Goal: Information Seeking & Learning: Learn about a topic

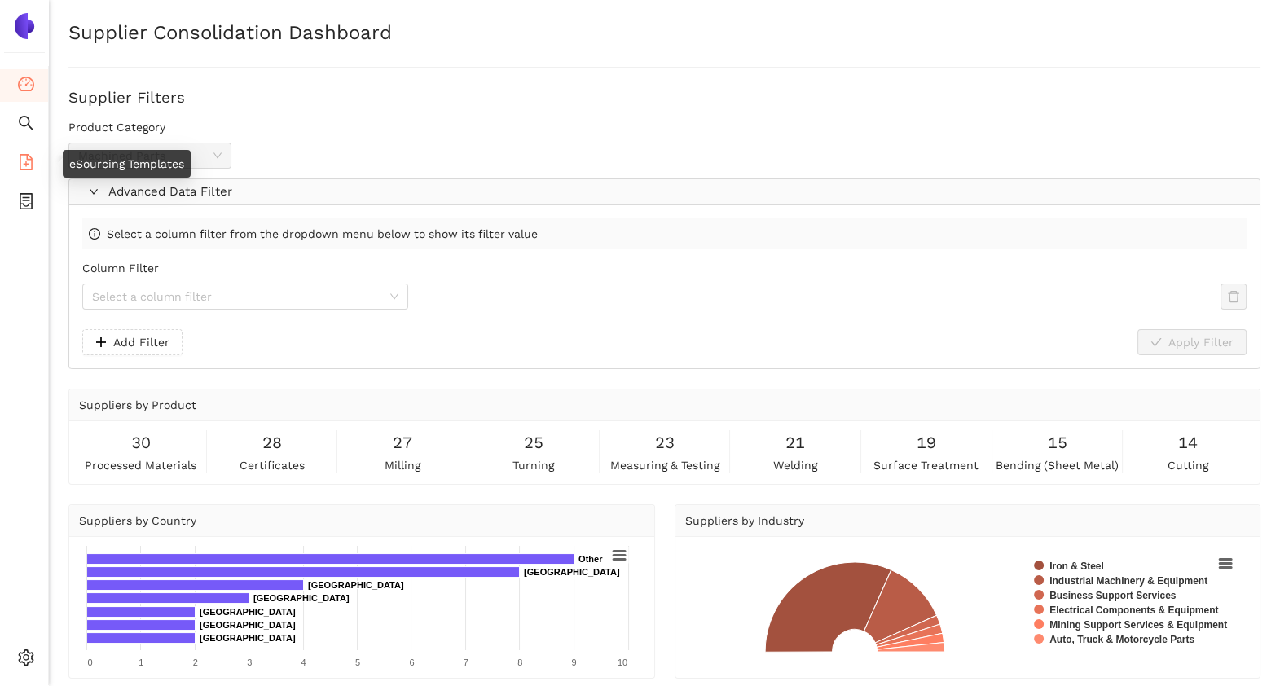
click at [34, 167] on li "eSourcing Templates" at bounding box center [24, 163] width 48 height 33
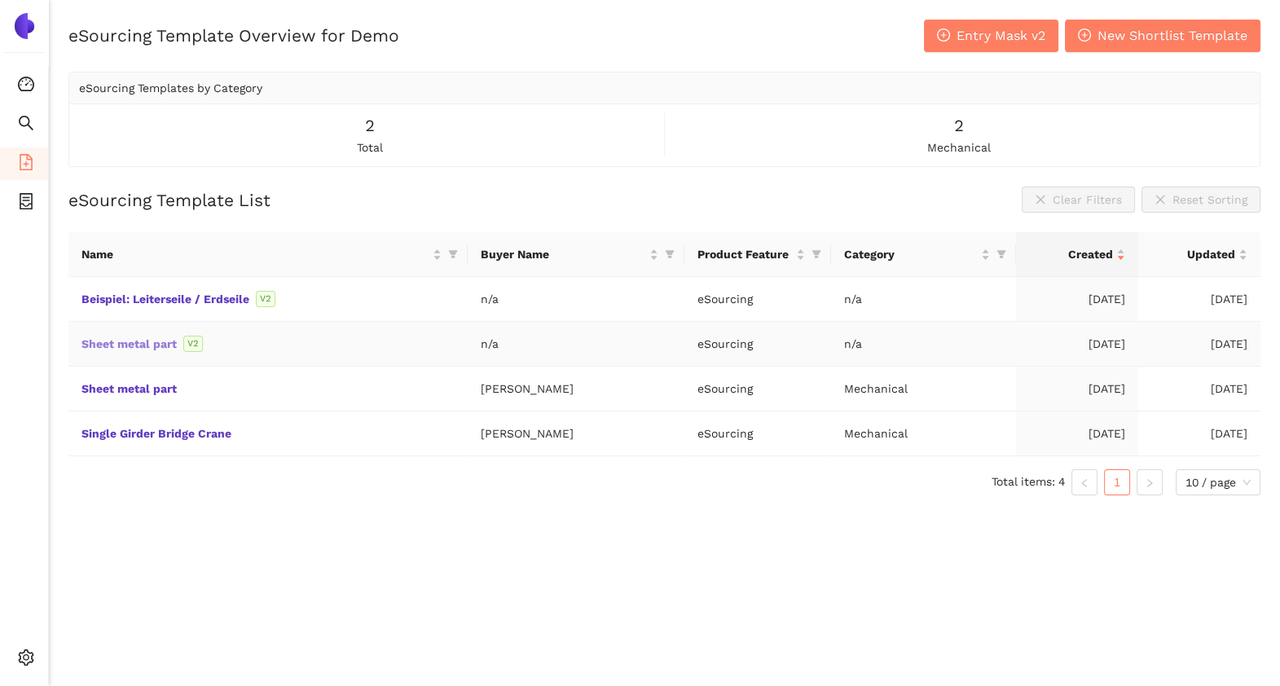
click at [0, 0] on link "Sheet metal part" at bounding box center [0, 0] width 0 height 0
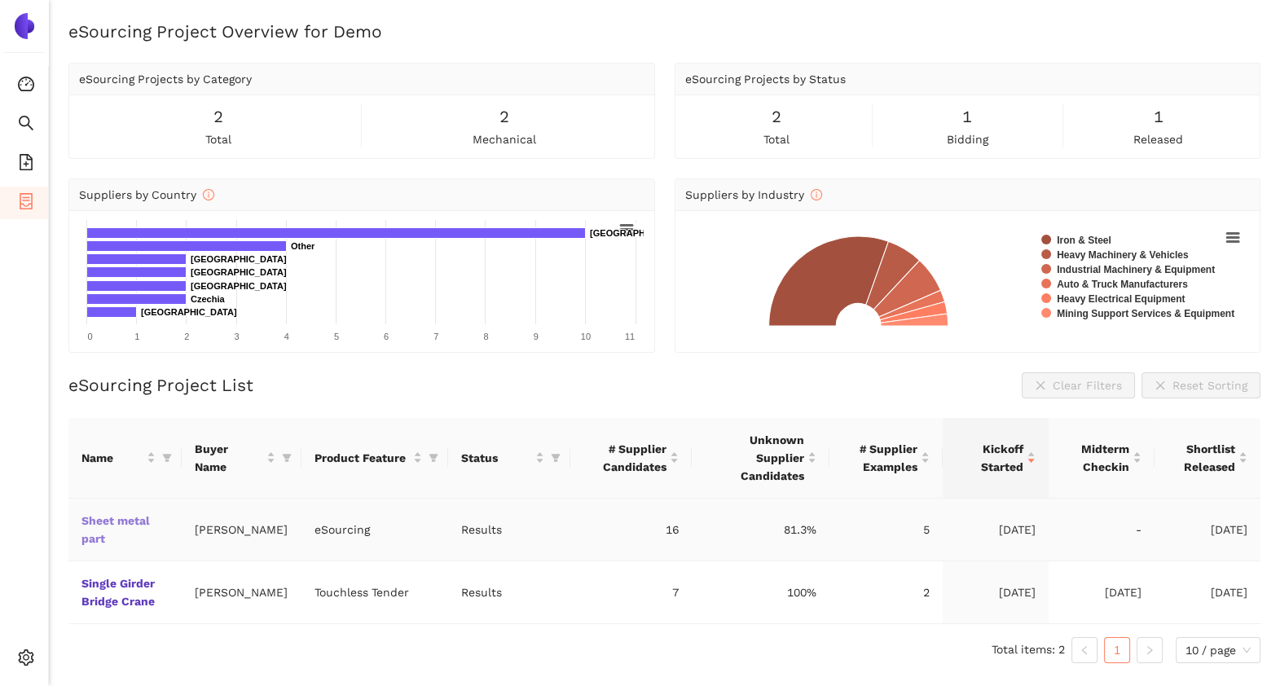
click at [0, 0] on link "Sheet metal part" at bounding box center [0, 0] width 0 height 0
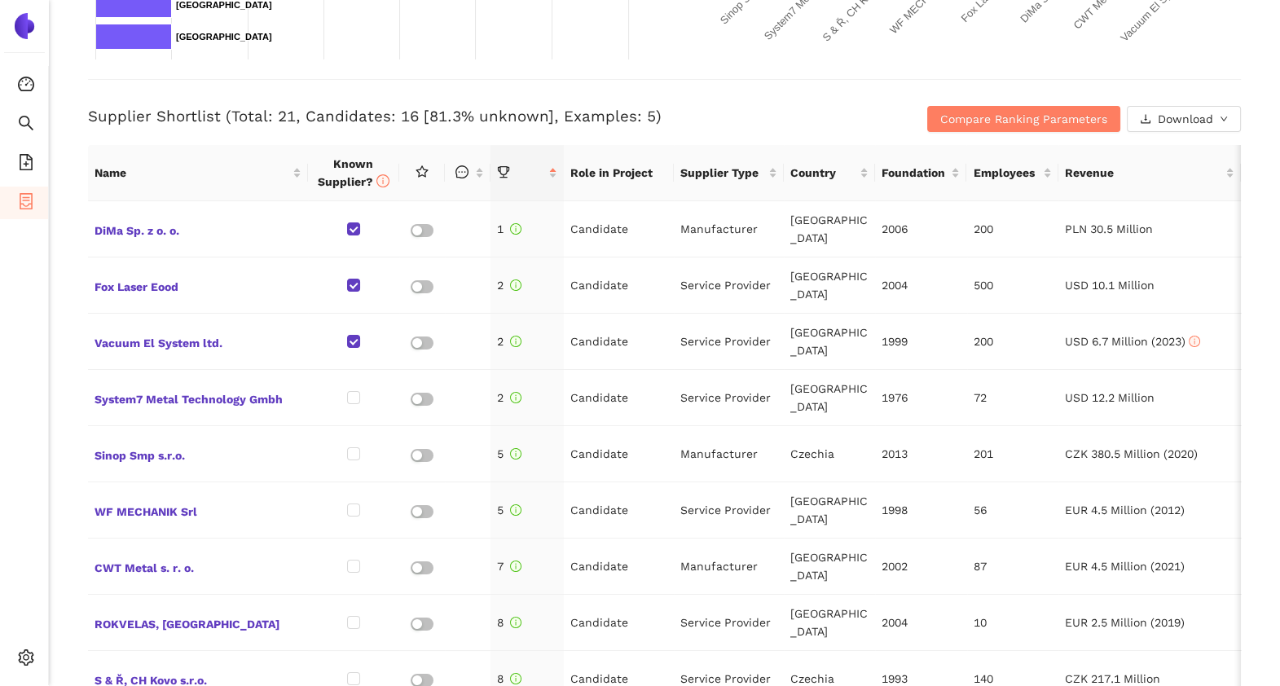
scroll to position [603, 0]
click at [972, 114] on span "Compare Ranking Parameters" at bounding box center [1023, 118] width 167 height 18
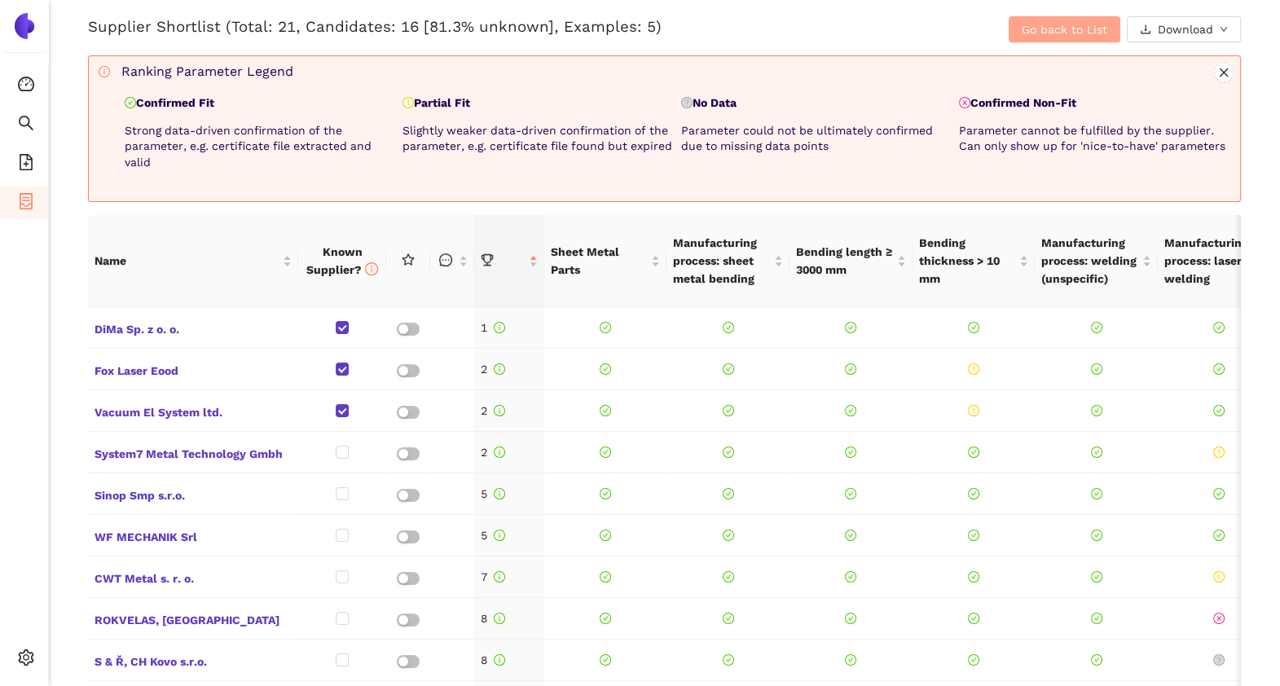
scroll to position [693, 0]
click at [1030, 36] on button "Go back to List" at bounding box center [1065, 28] width 112 height 26
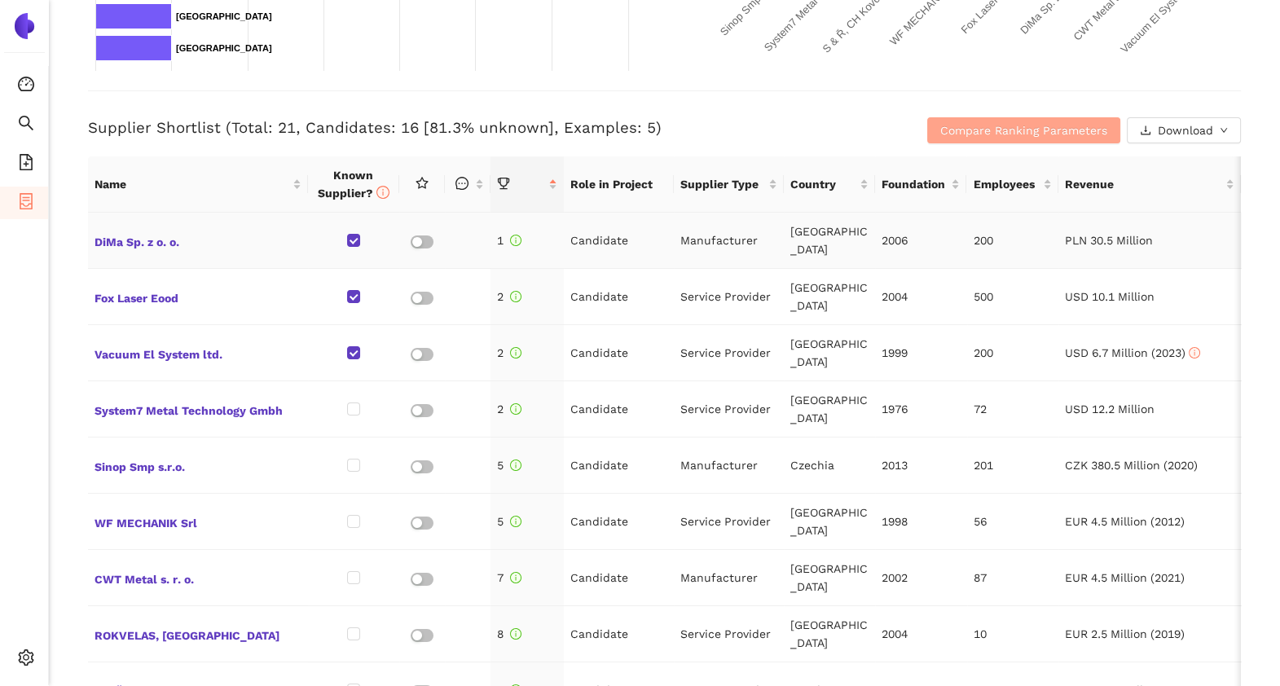
scroll to position [588, 0]
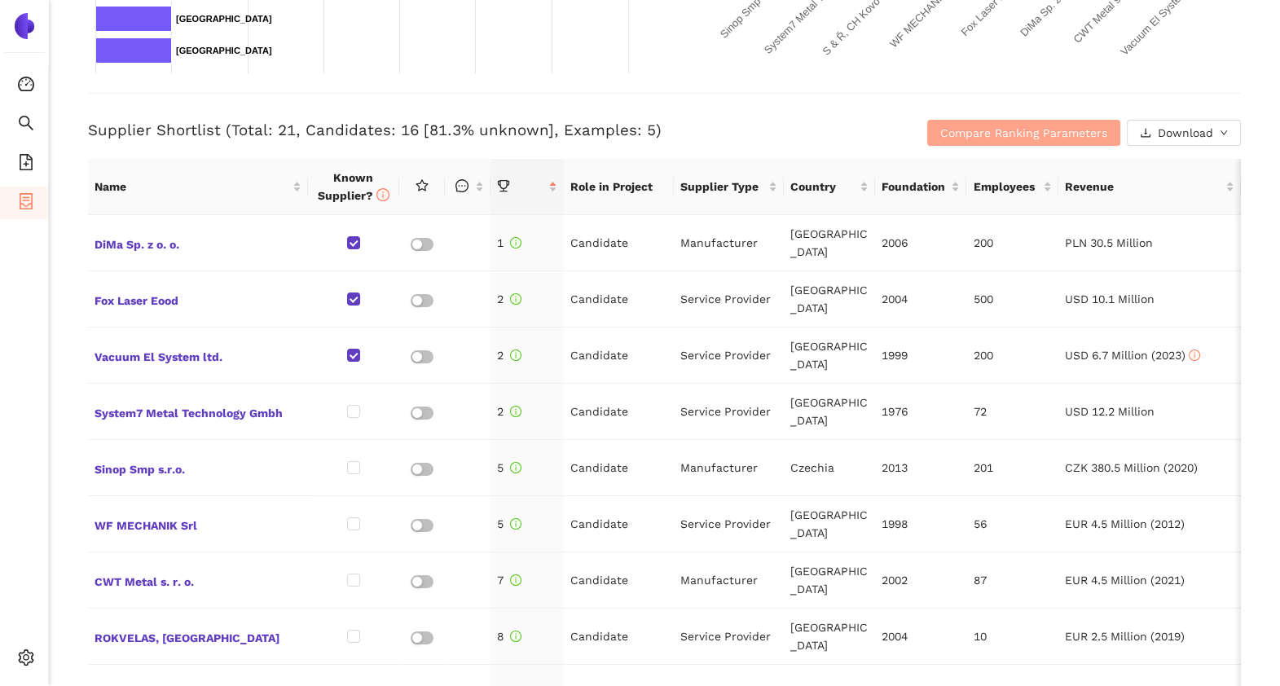
click at [958, 124] on span "Compare Ranking Parameters" at bounding box center [1023, 133] width 167 height 18
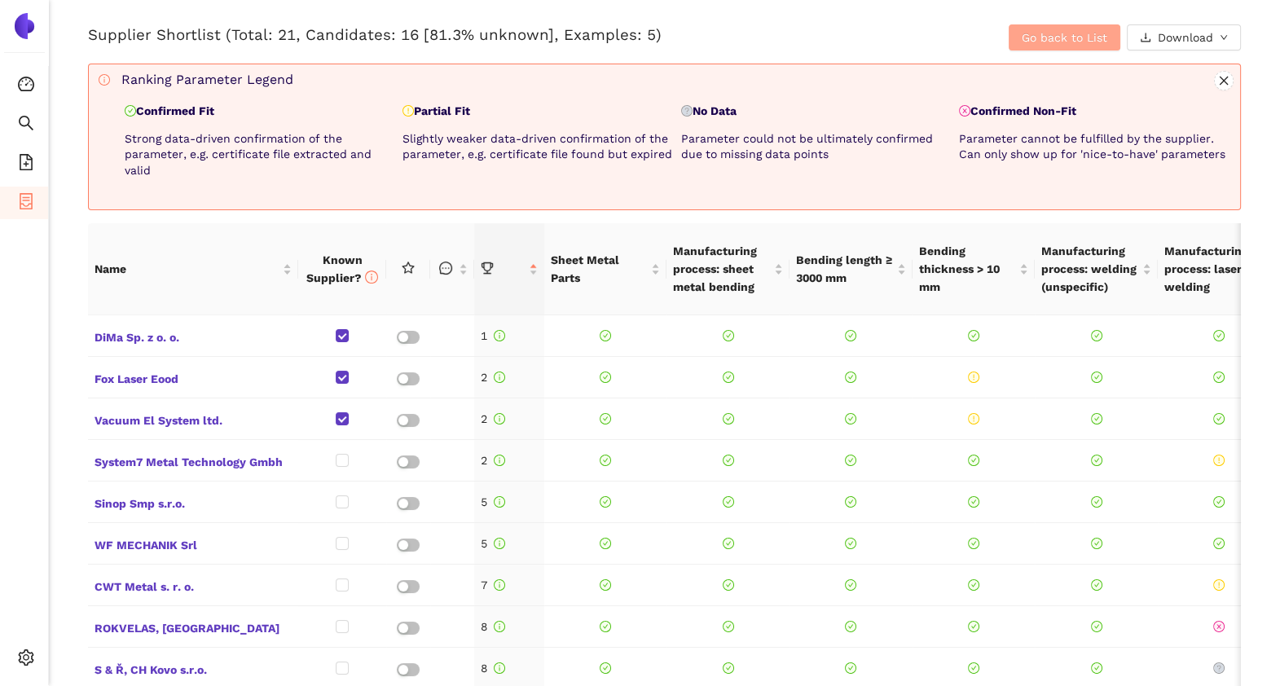
scroll to position [685, 0]
click at [188, 113] on p "Confirmed Fit" at bounding box center [260, 110] width 271 height 16
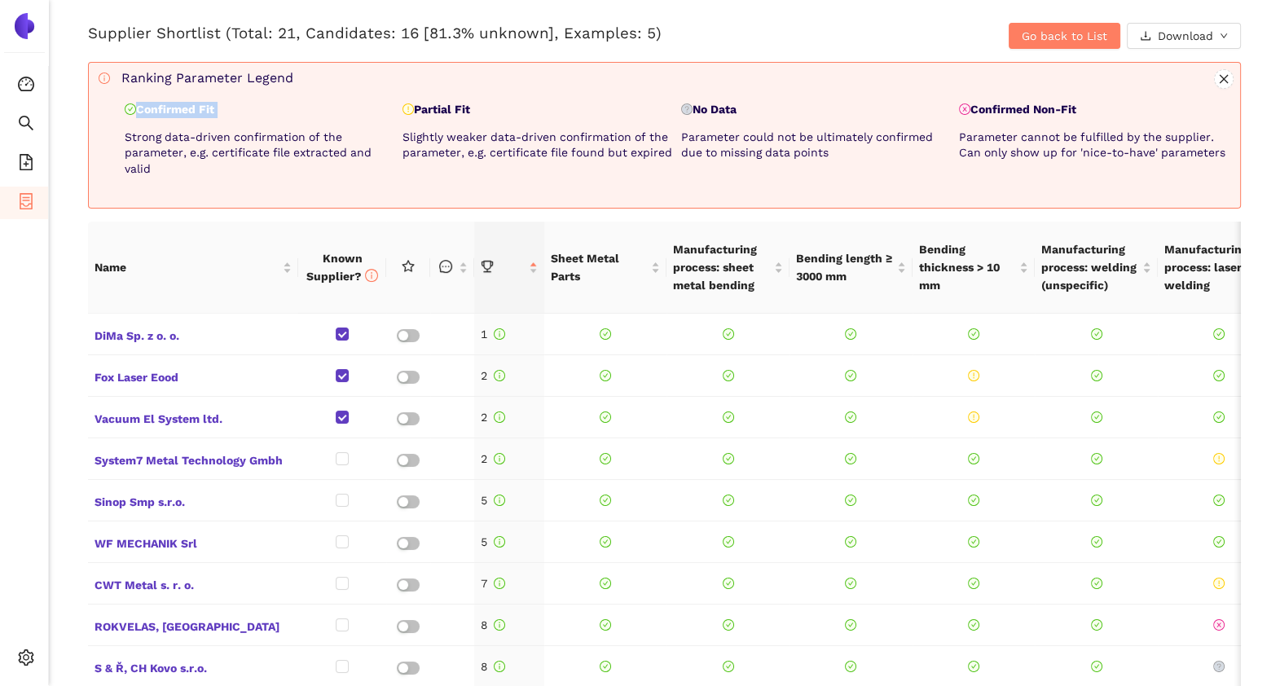
click at [238, 113] on p "Confirmed Fit" at bounding box center [260, 110] width 271 height 16
click at [1022, 35] on span "Go back to List" at bounding box center [1065, 36] width 86 height 18
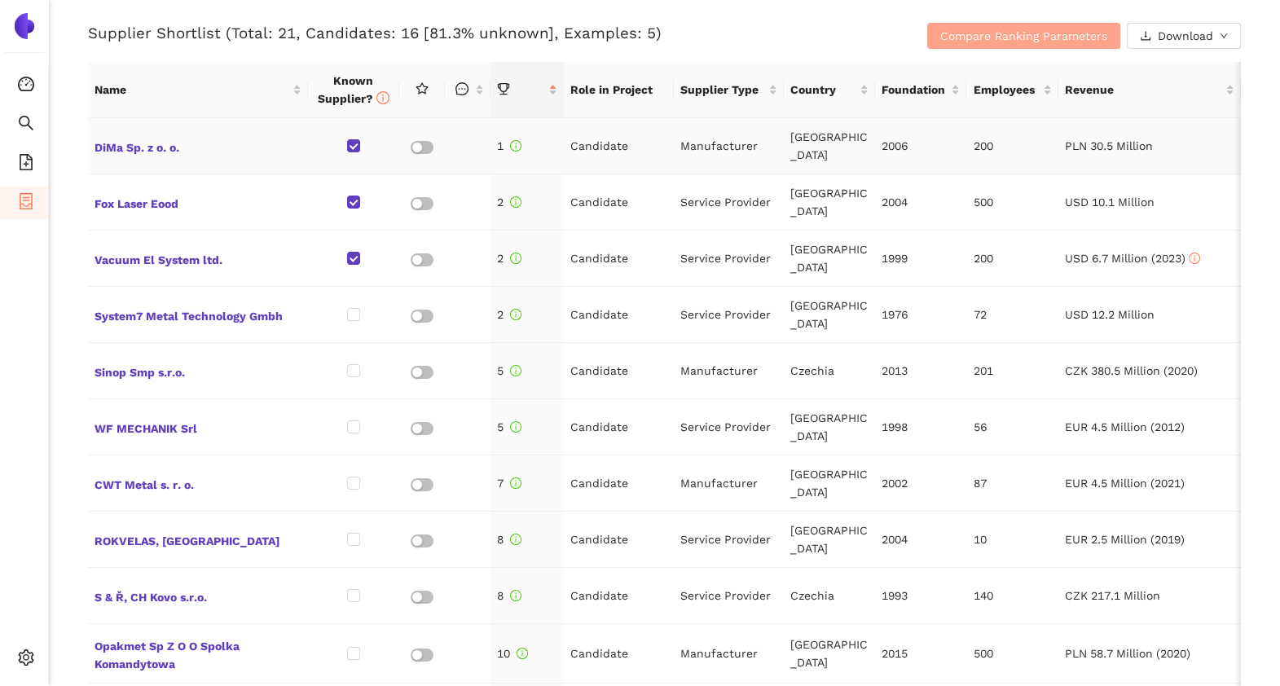
scroll to position [468, 0]
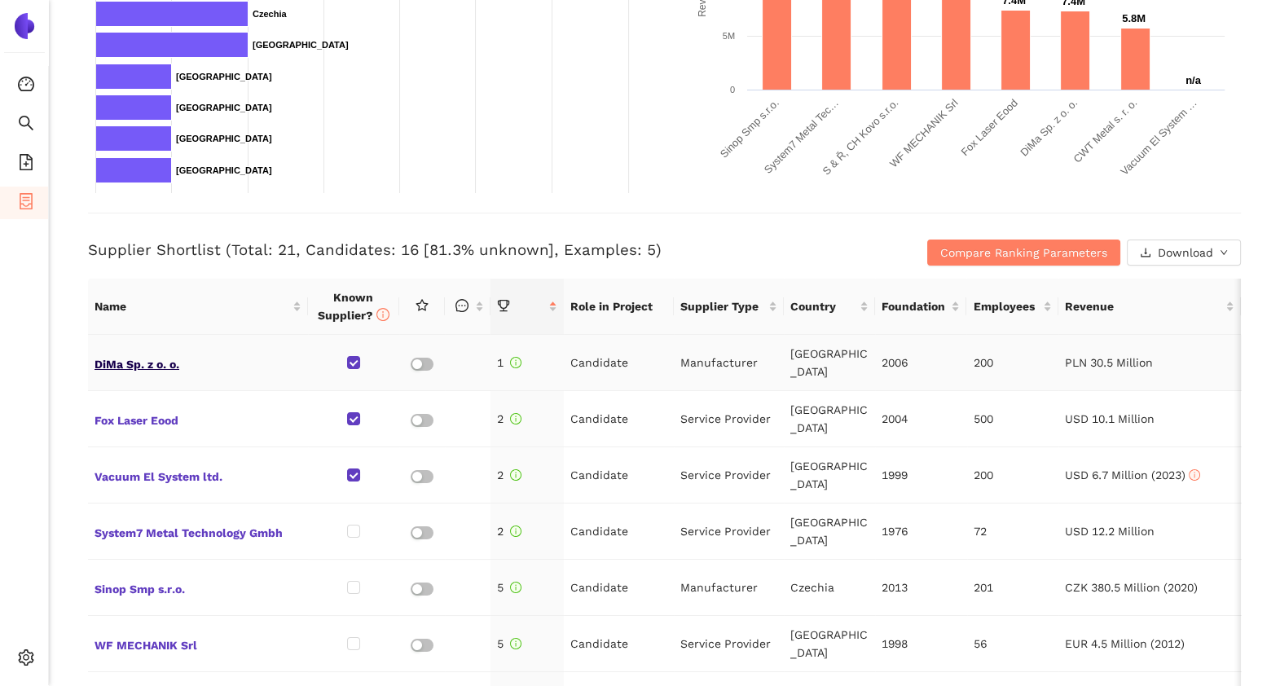
click at [150, 359] on span "DiMa Sp. z o. o." at bounding box center [197, 362] width 207 height 21
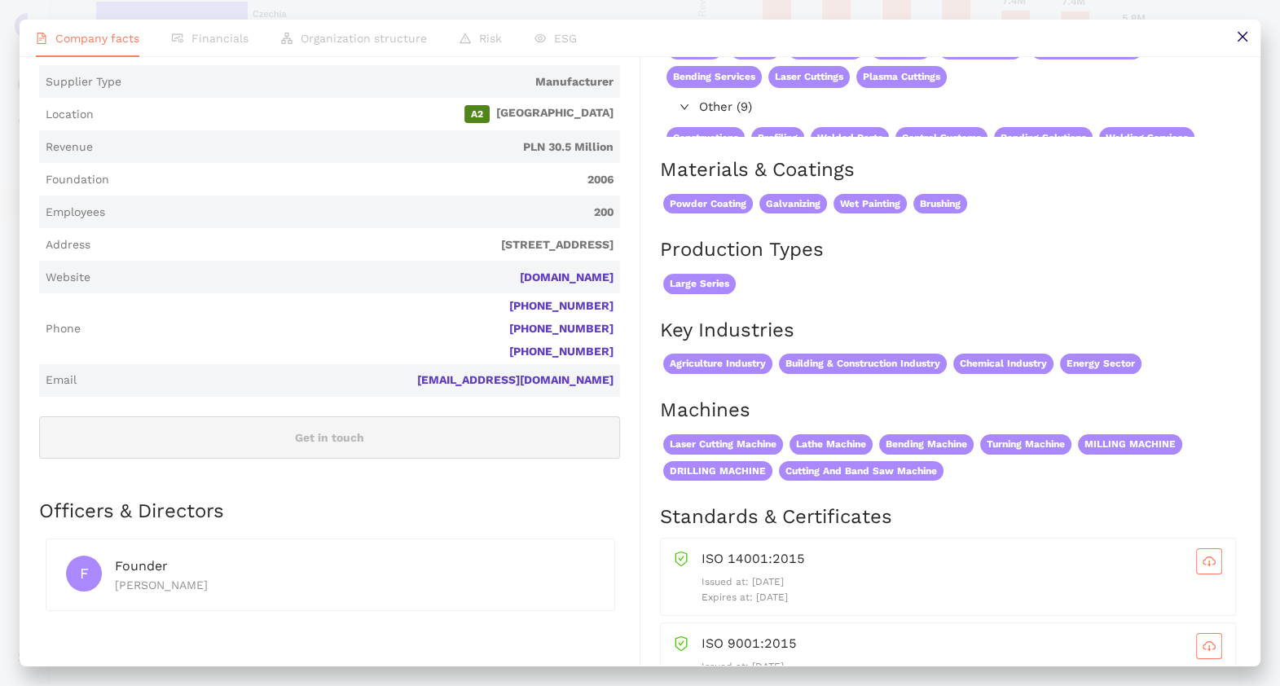
scroll to position [0, 0]
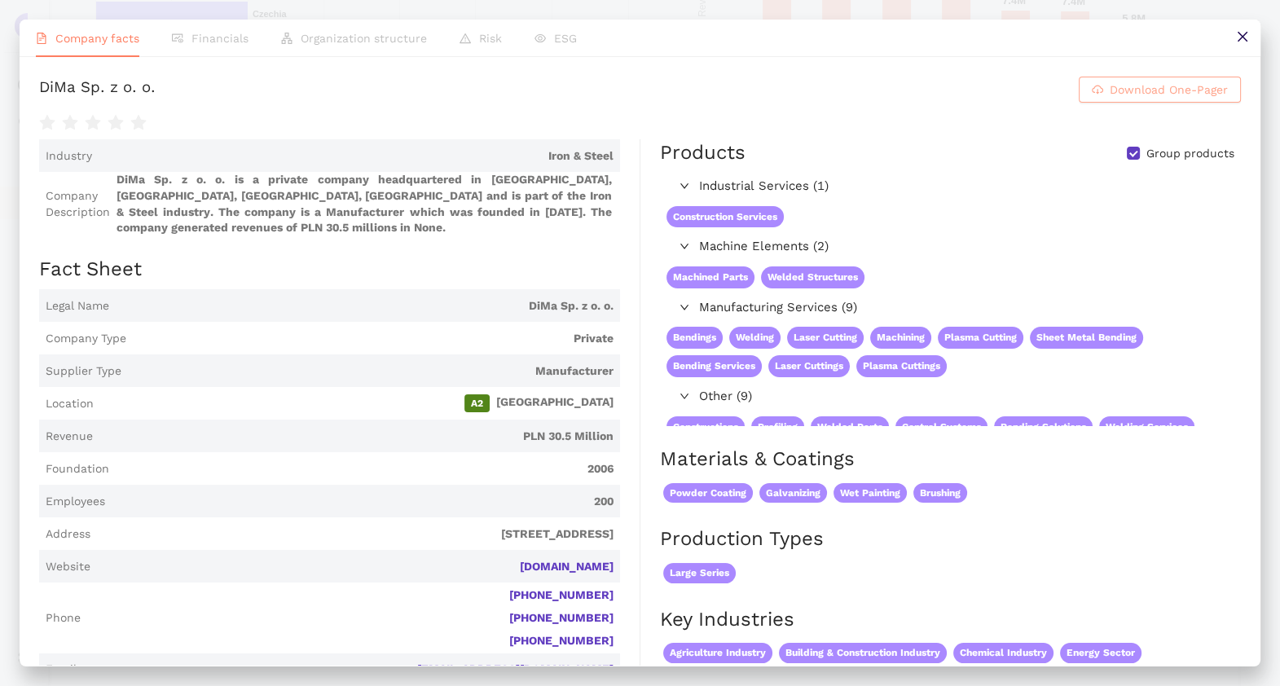
click at [1132, 99] on span "Download One-Pager" at bounding box center [1169, 90] width 118 height 18
click at [1230, 29] on button at bounding box center [1242, 38] width 37 height 37
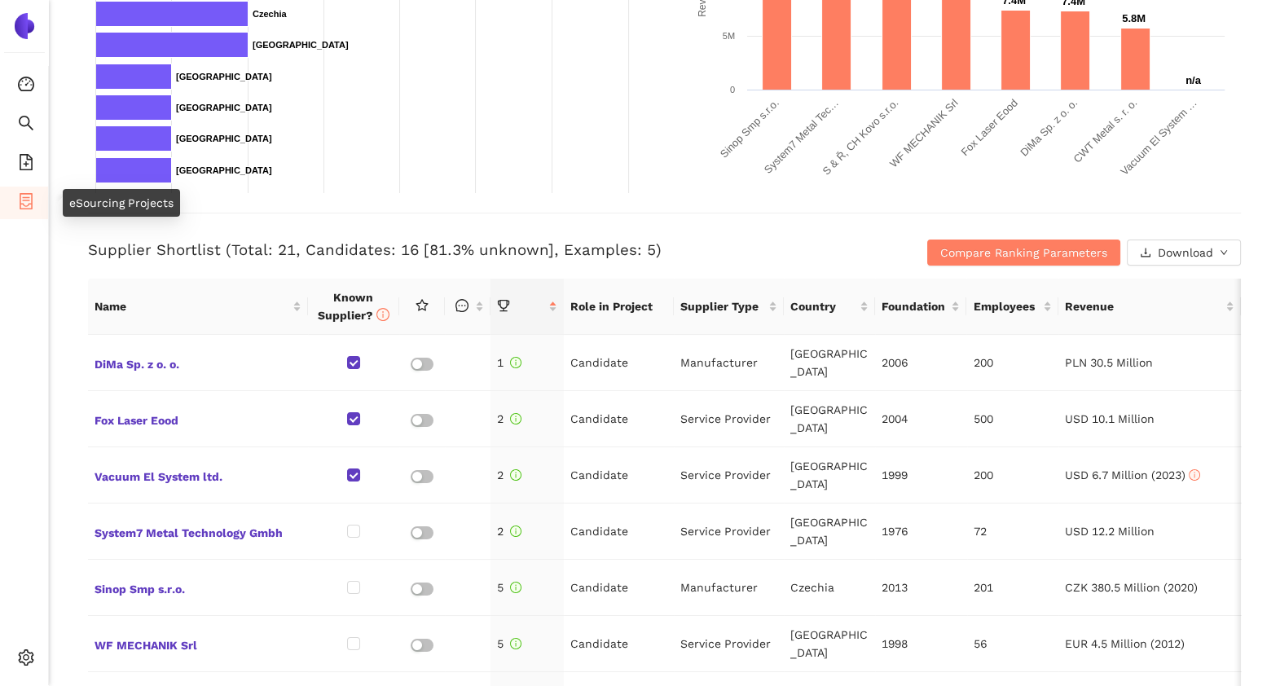
click at [2, 199] on li "eSourcing Projects" at bounding box center [24, 203] width 48 height 33
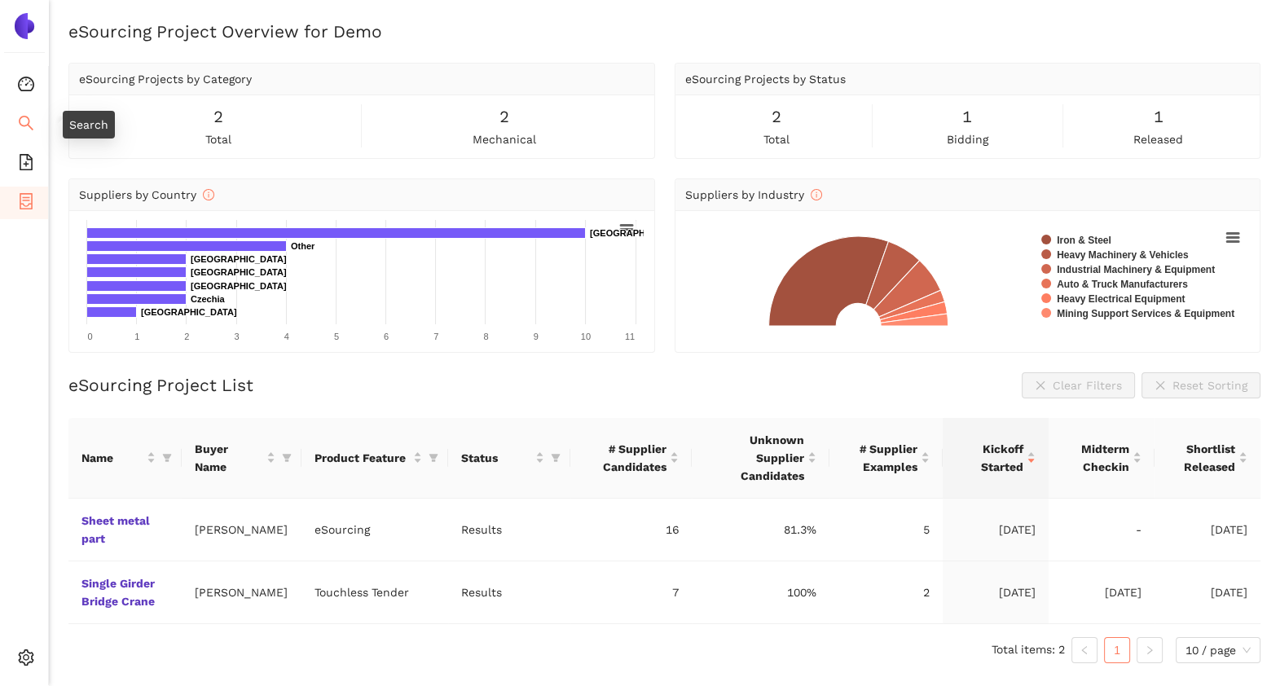
click at [20, 121] on icon "search" at bounding box center [26, 123] width 15 height 15
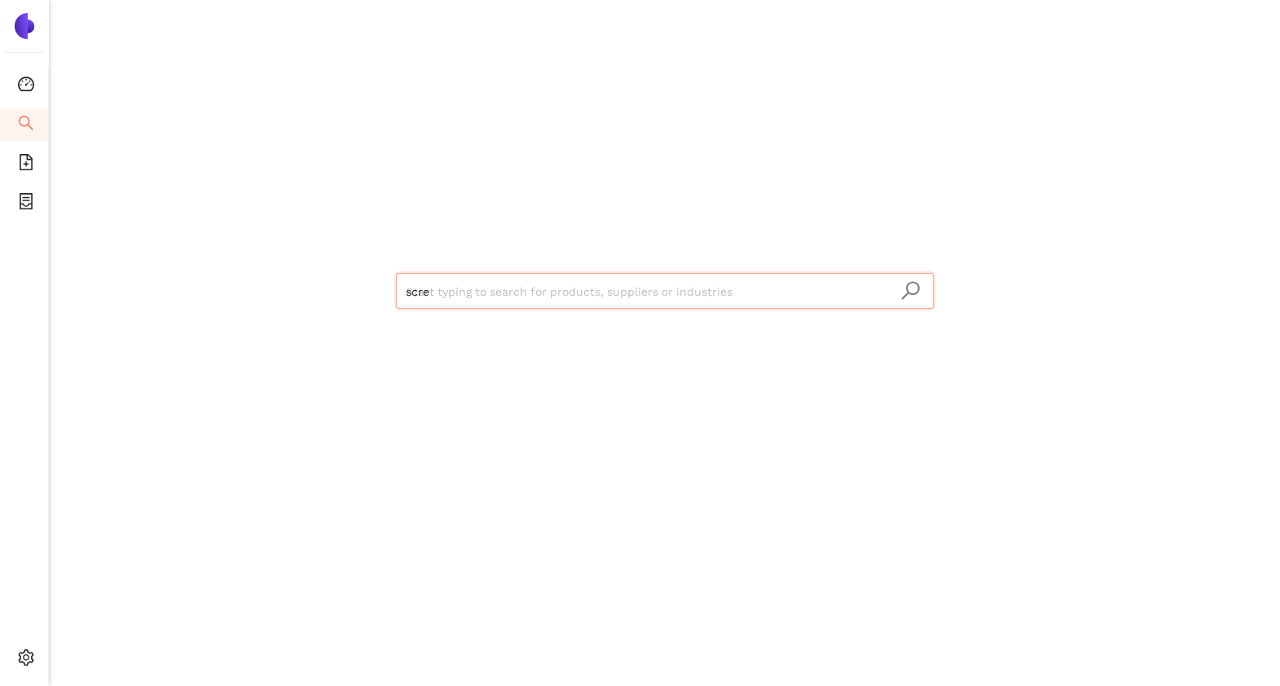
type input "screw"
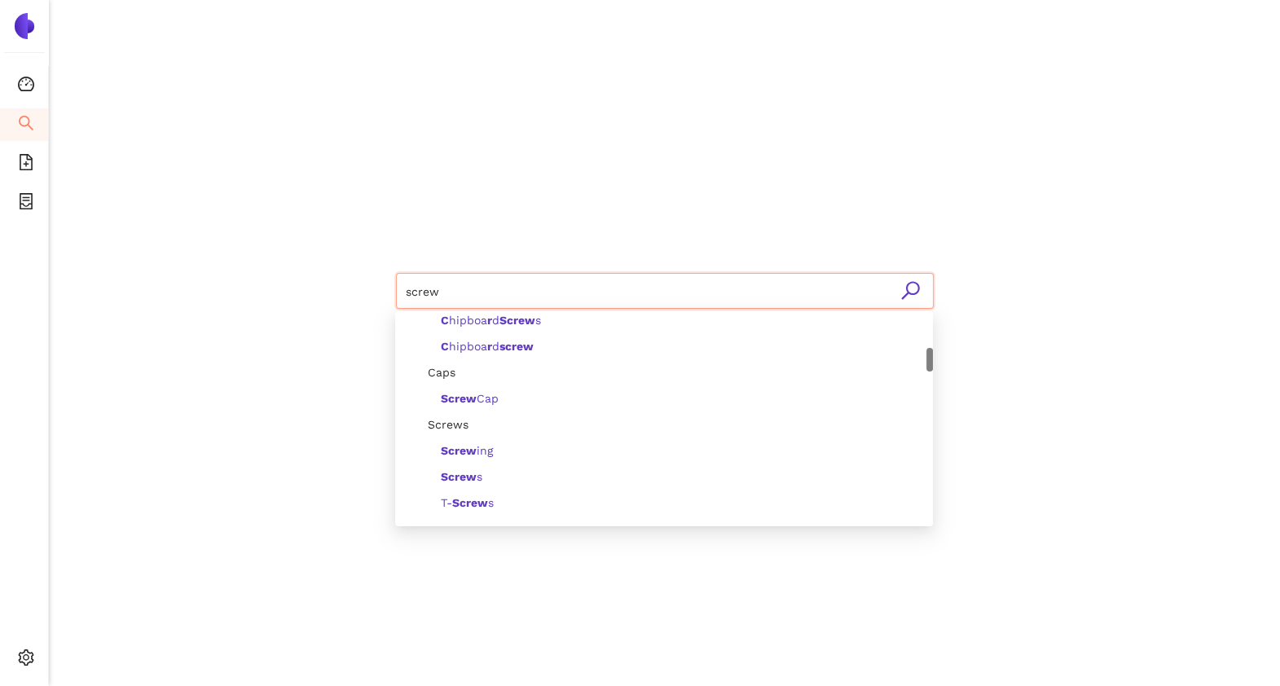
scroll to position [356, 0]
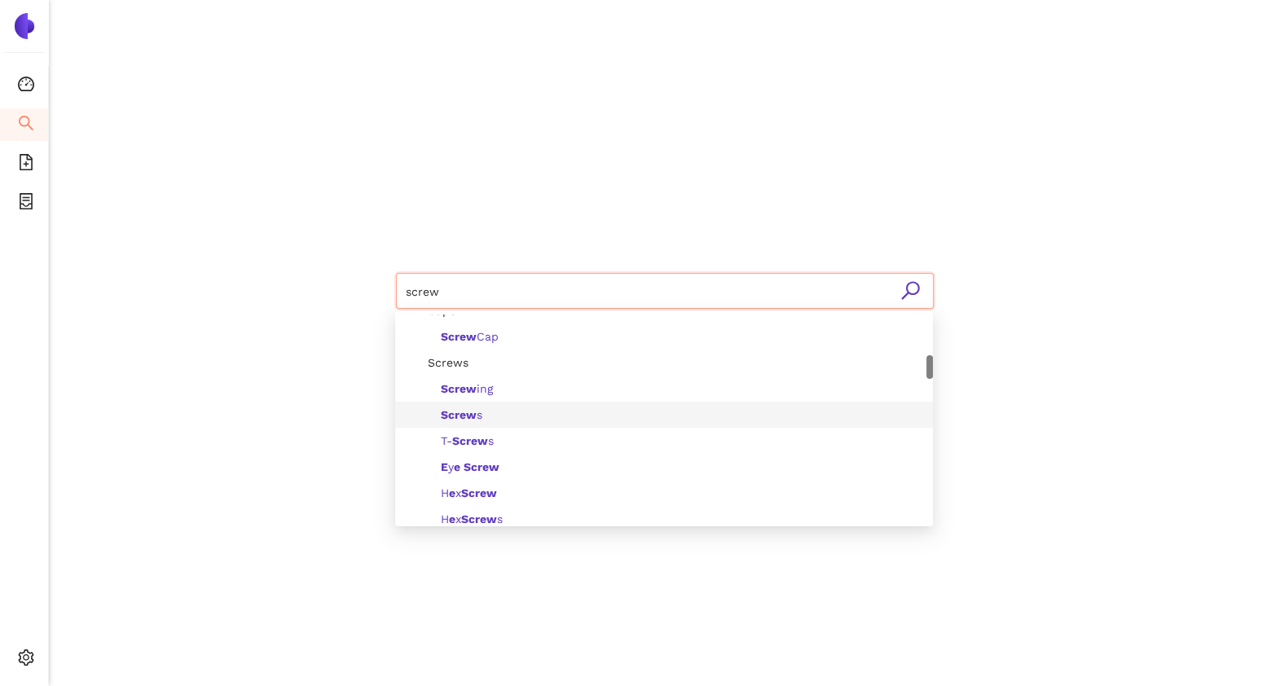
click at [478, 411] on span "Screw s" at bounding box center [462, 414] width 42 height 13
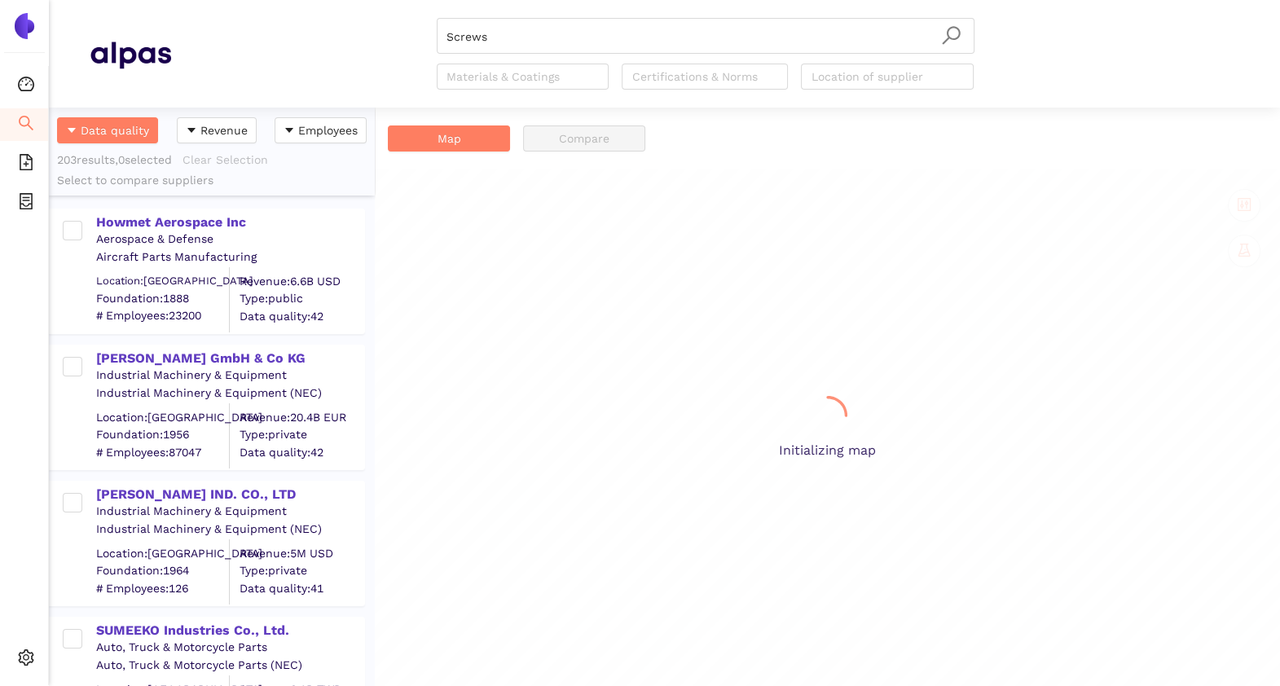
scroll to position [562, 310]
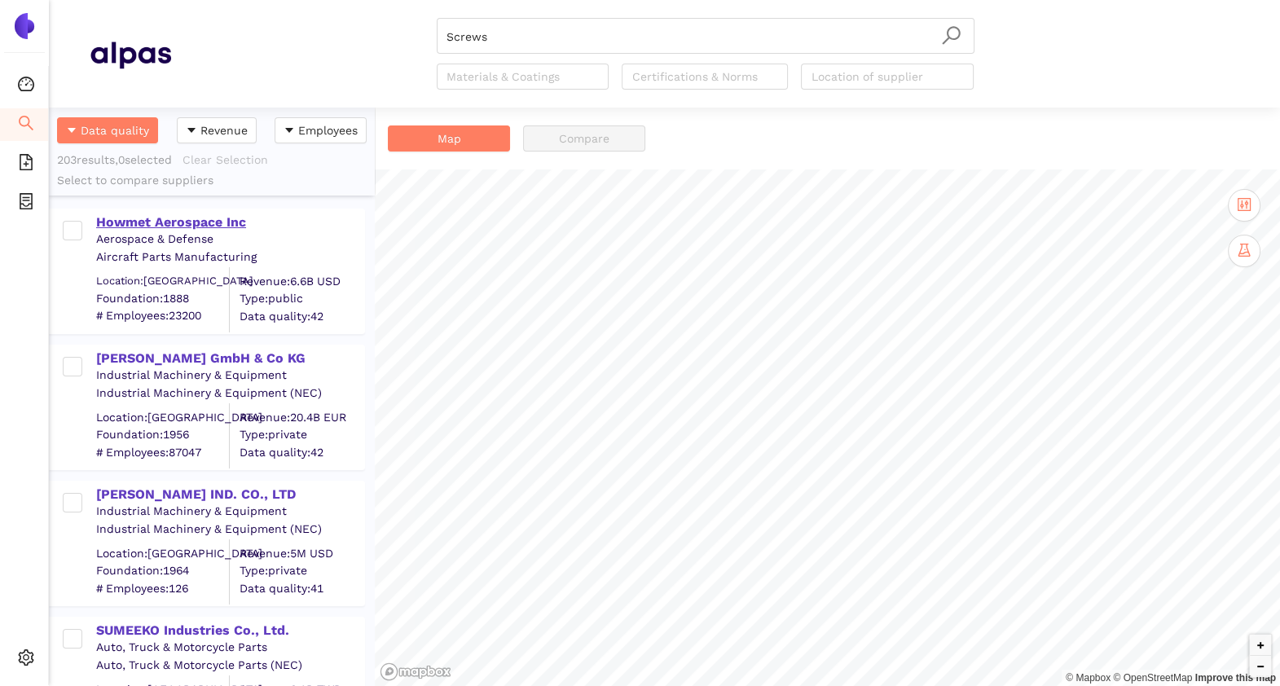
click at [156, 210] on div "Howmet Aerospace Inc" at bounding box center [229, 220] width 267 height 21
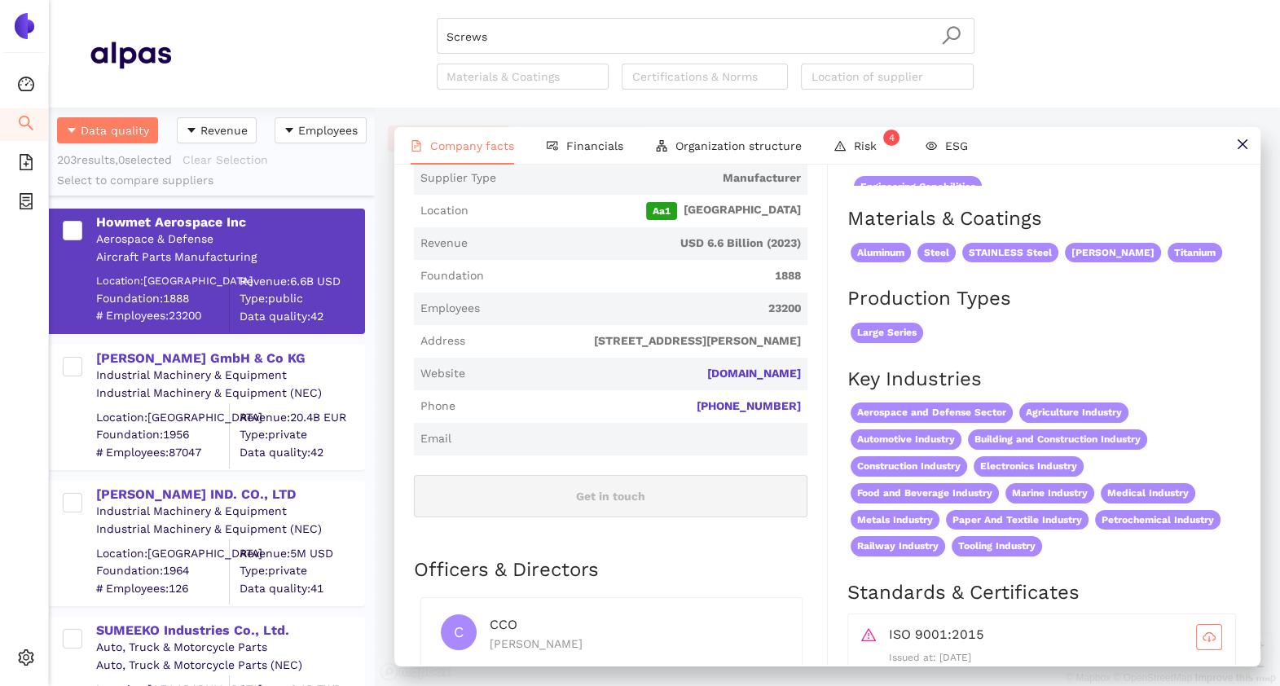
scroll to position [0, 0]
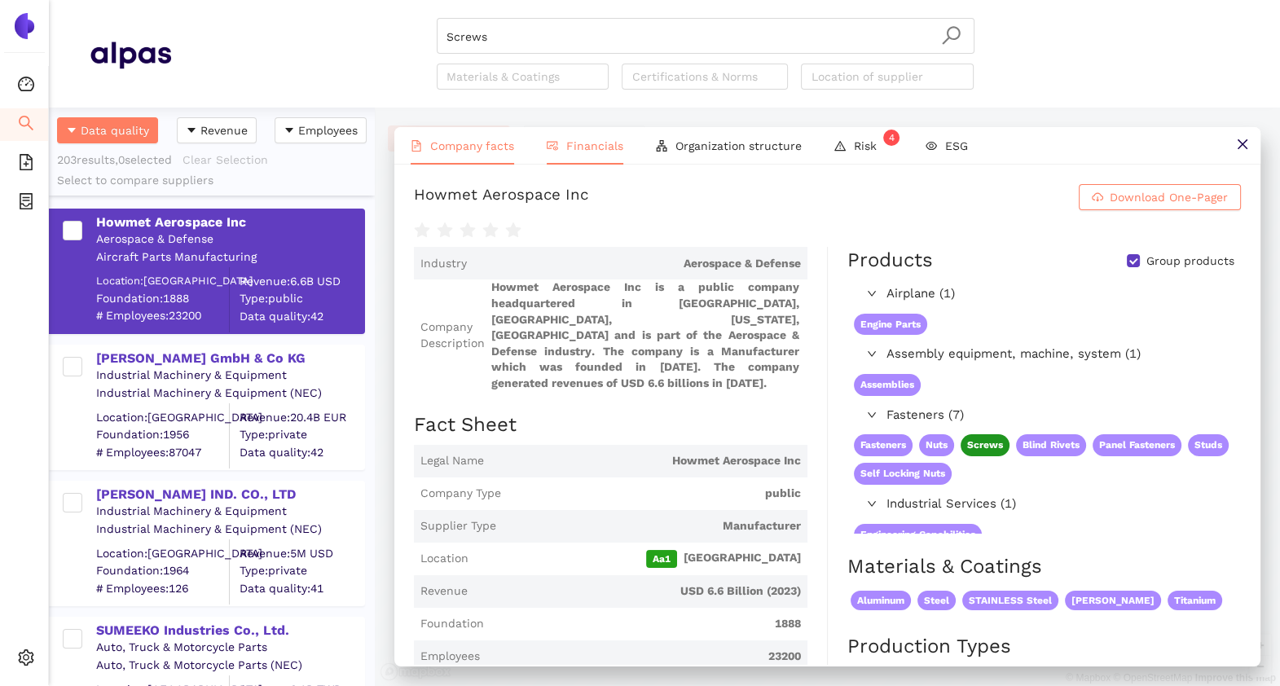
click at [573, 152] on li "Financials" at bounding box center [584, 145] width 109 height 37
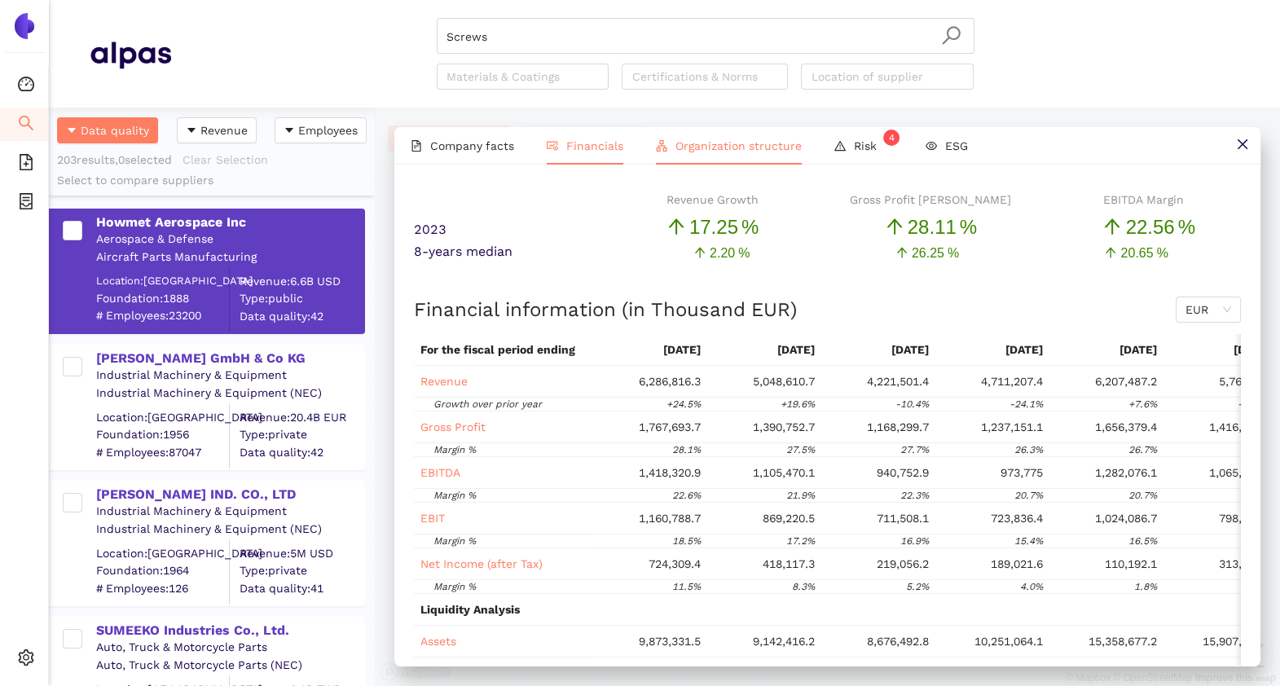
click at [687, 156] on li "Organization structure" at bounding box center [728, 145] width 178 height 37
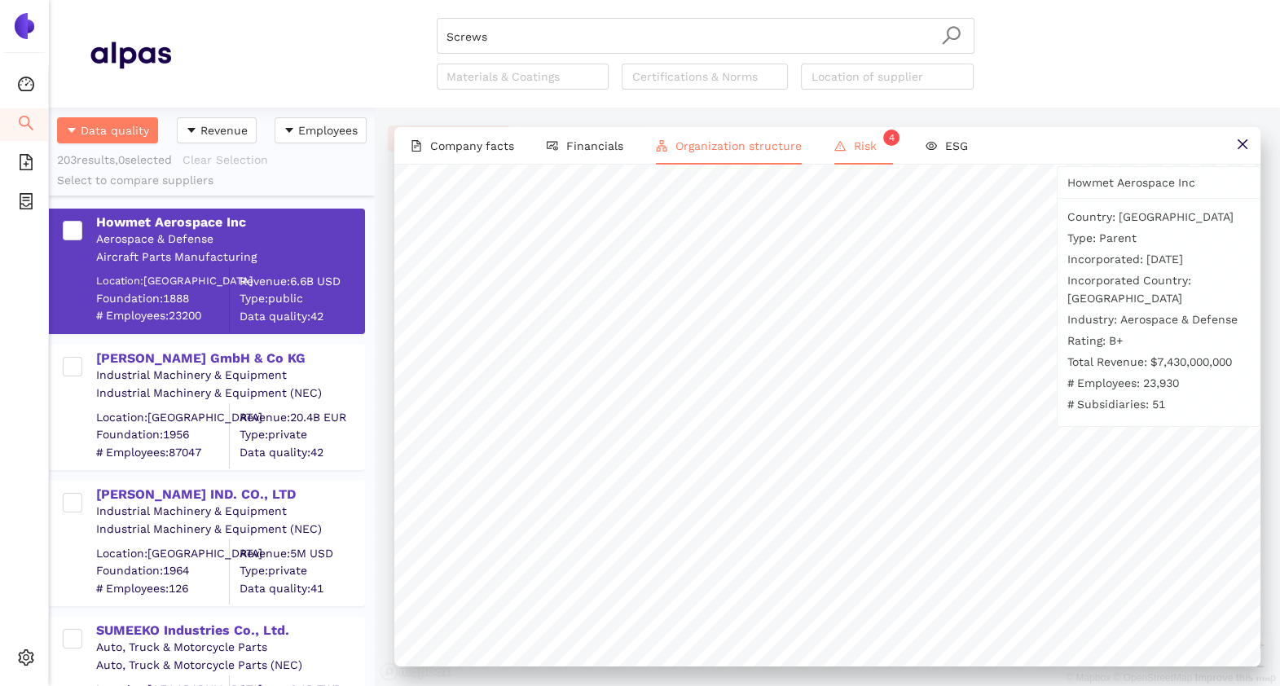
click at [866, 139] on span "Risk 4" at bounding box center [873, 145] width 39 height 13
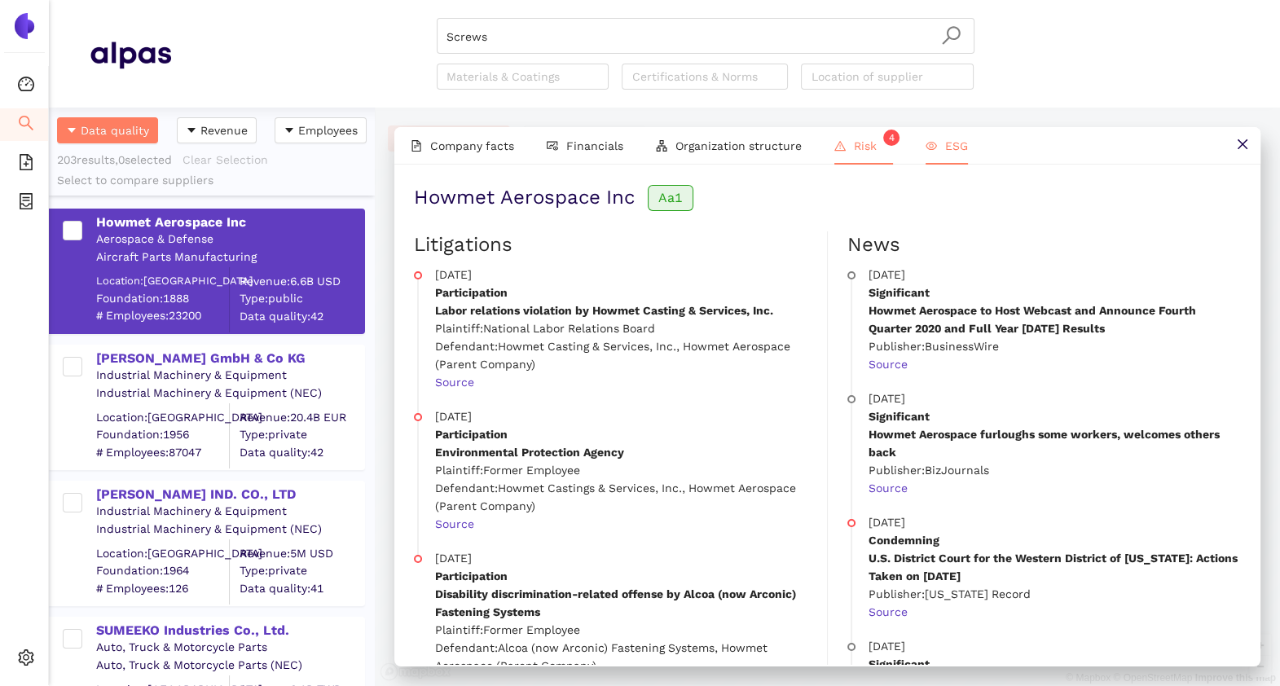
click at [956, 149] on span "ESG" at bounding box center [956, 145] width 23 height 13
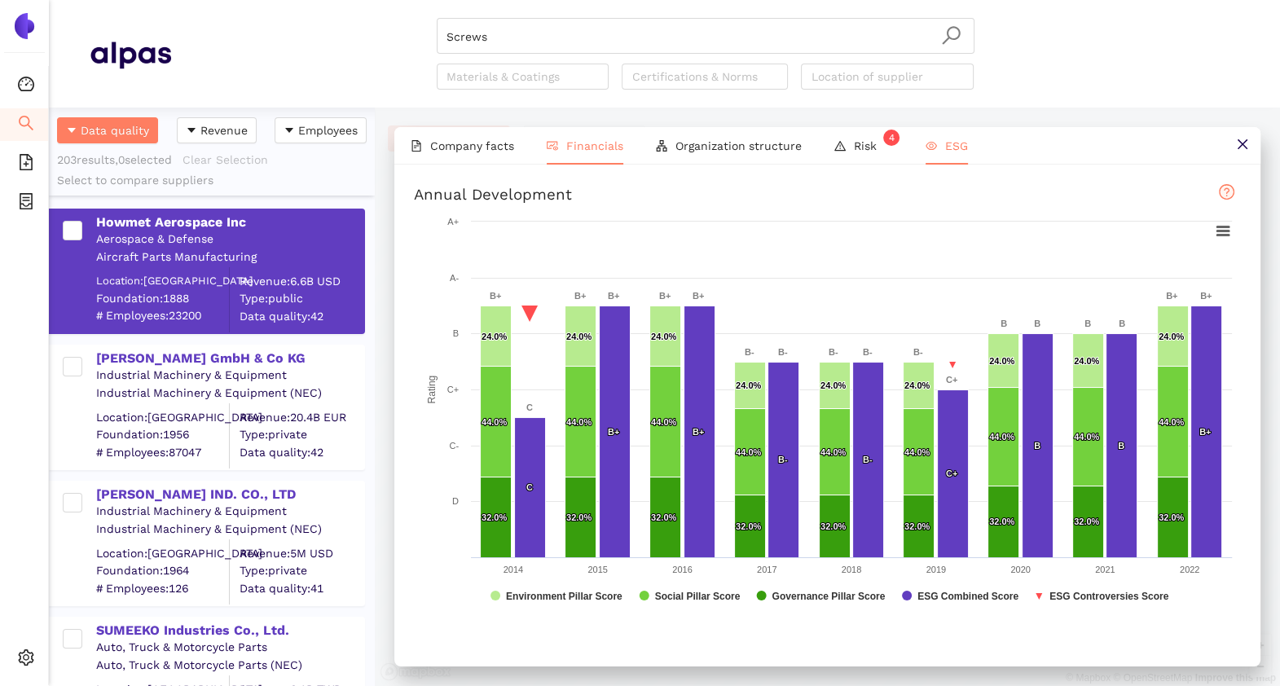
click at [585, 145] on span "Financials" at bounding box center [594, 145] width 57 height 13
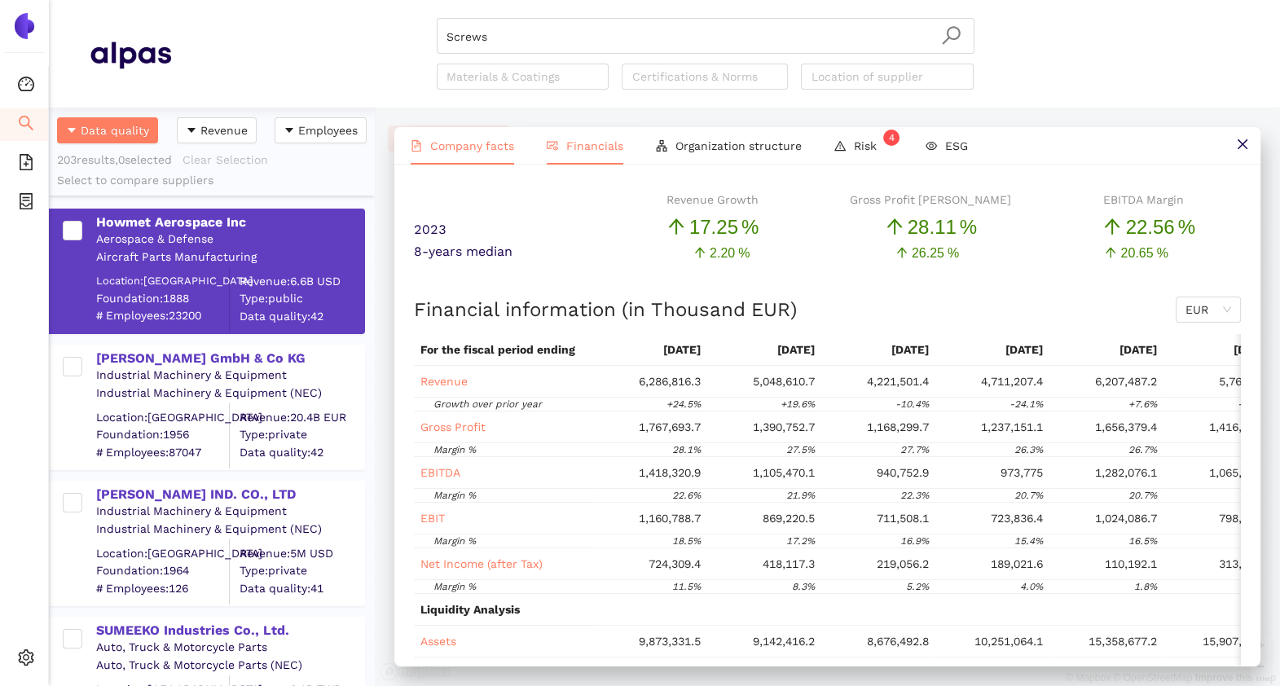
click at [493, 142] on span "Company facts" at bounding box center [472, 145] width 84 height 13
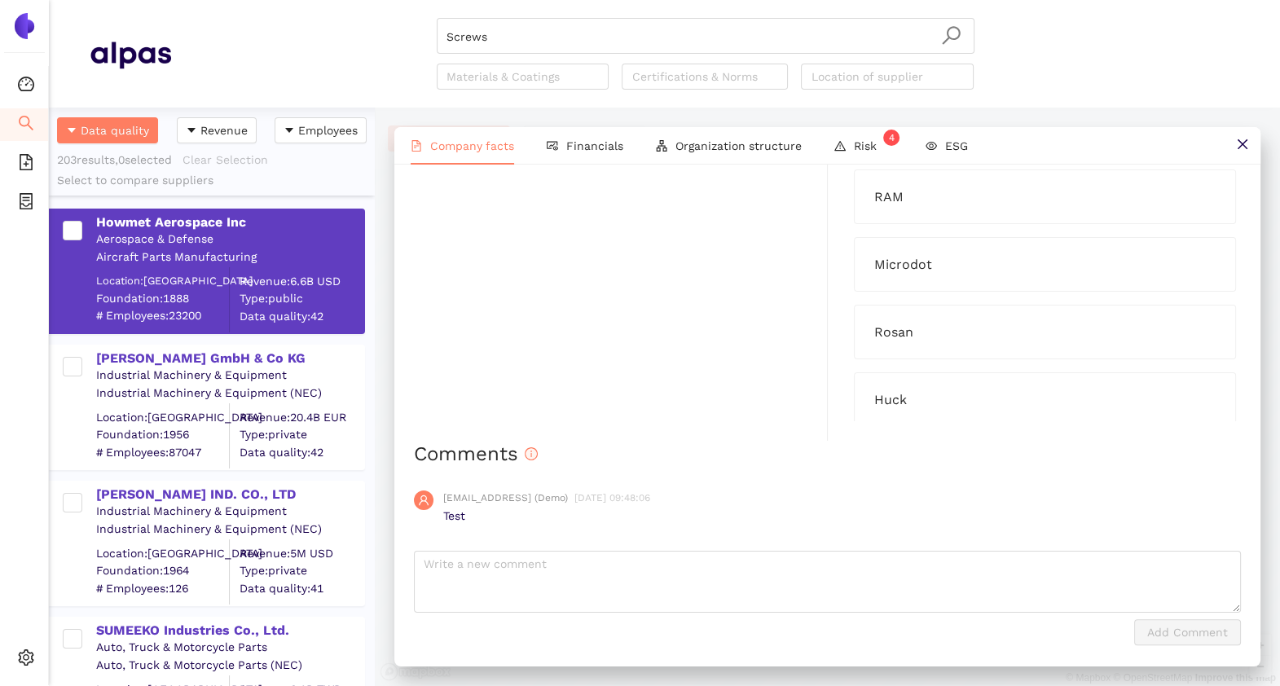
scroll to position [1658, 0]
click at [481, 552] on textarea at bounding box center [827, 582] width 827 height 62
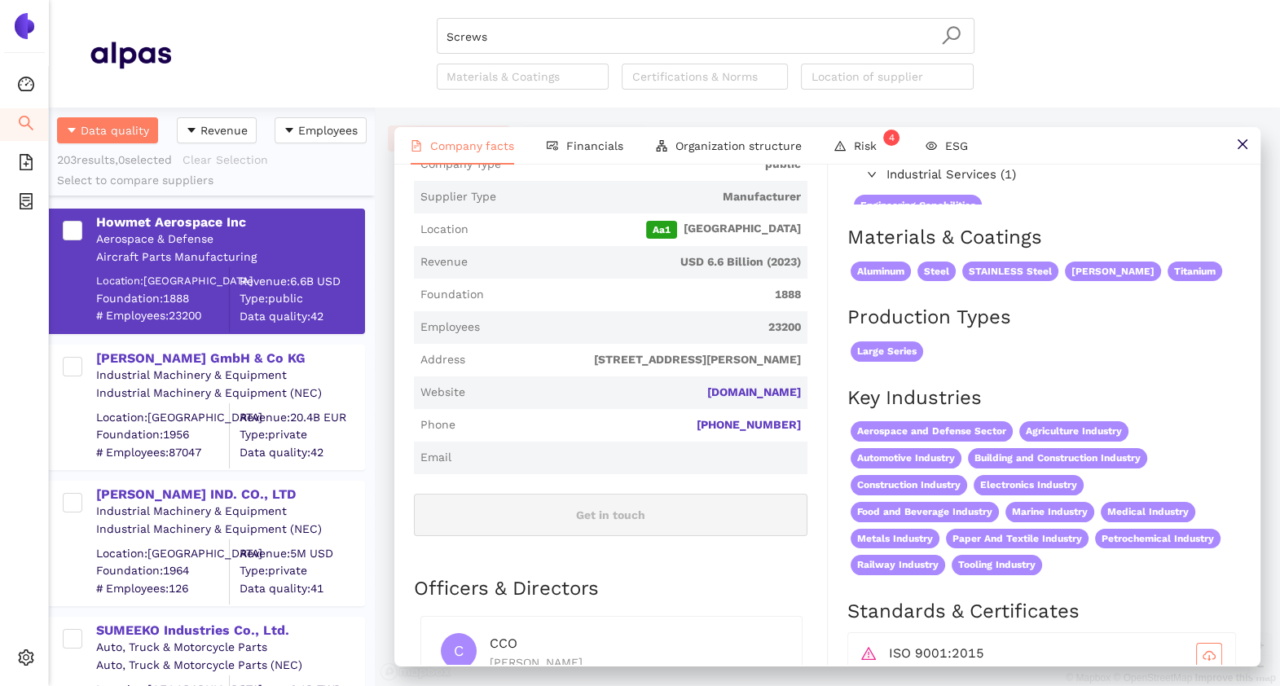
scroll to position [0, 0]
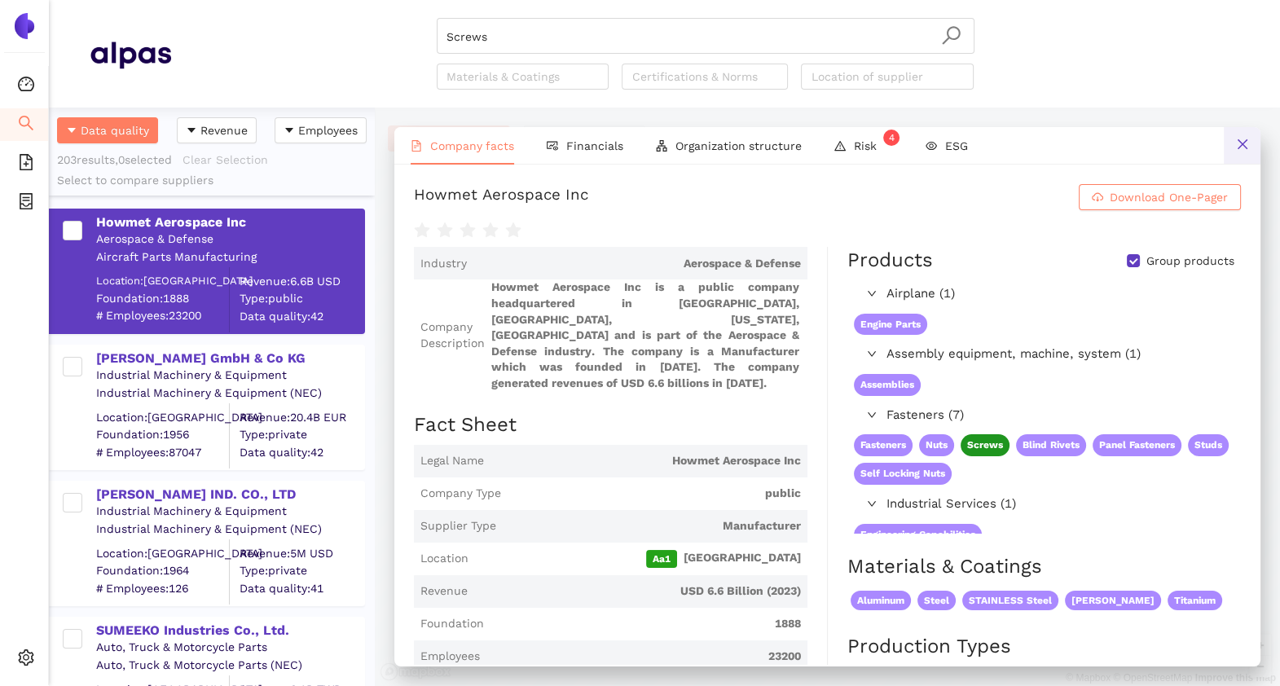
click at [1237, 147] on icon "close" at bounding box center [1242, 144] width 13 height 13
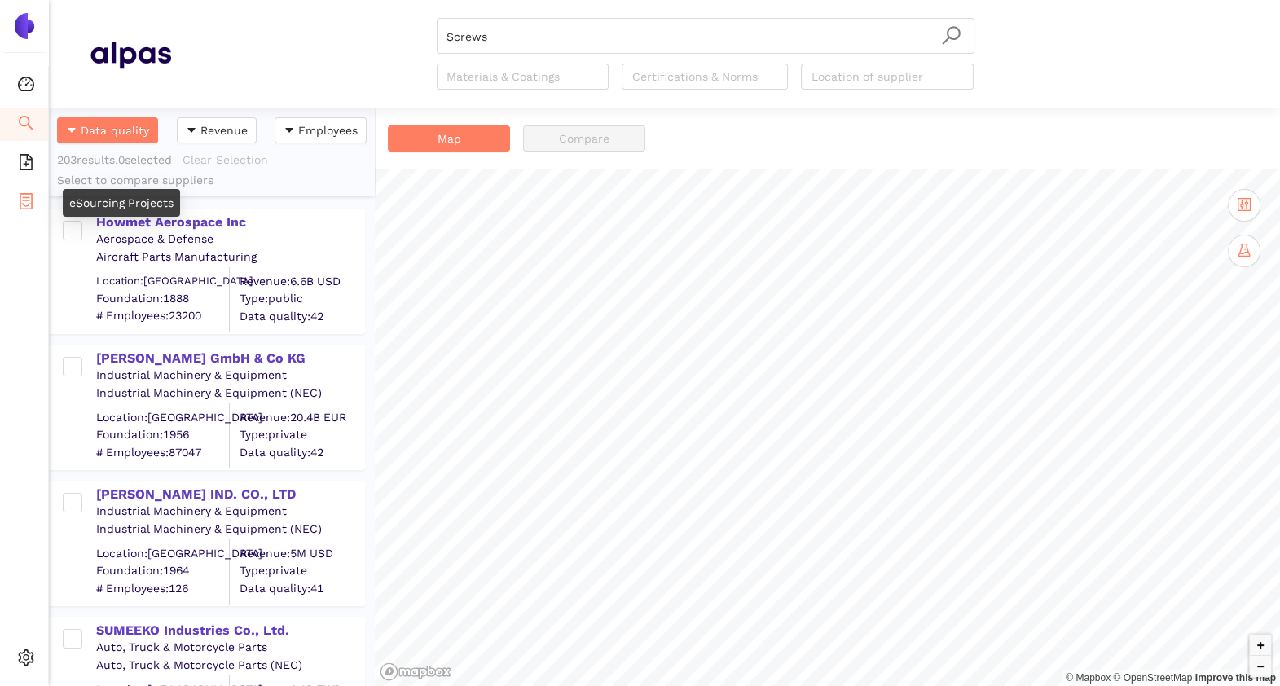
click at [29, 193] on icon "container" at bounding box center [26, 201] width 13 height 16
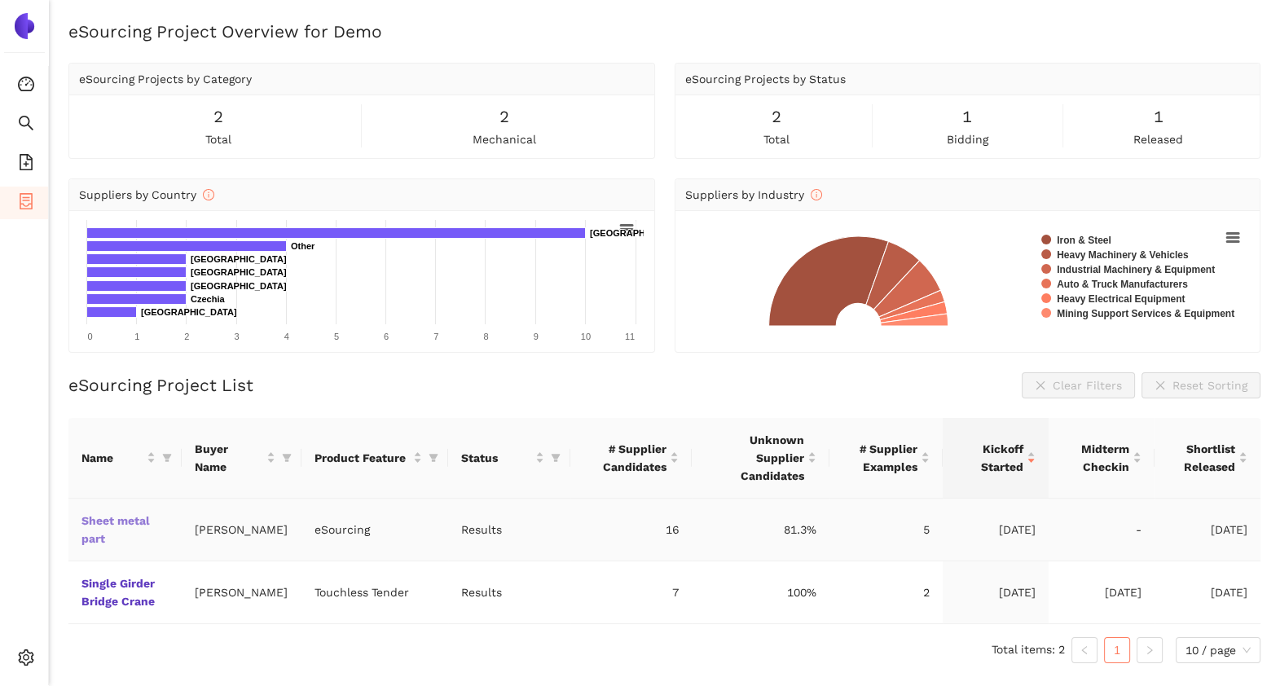
click at [0, 0] on link "Sheet metal part" at bounding box center [0, 0] width 0 height 0
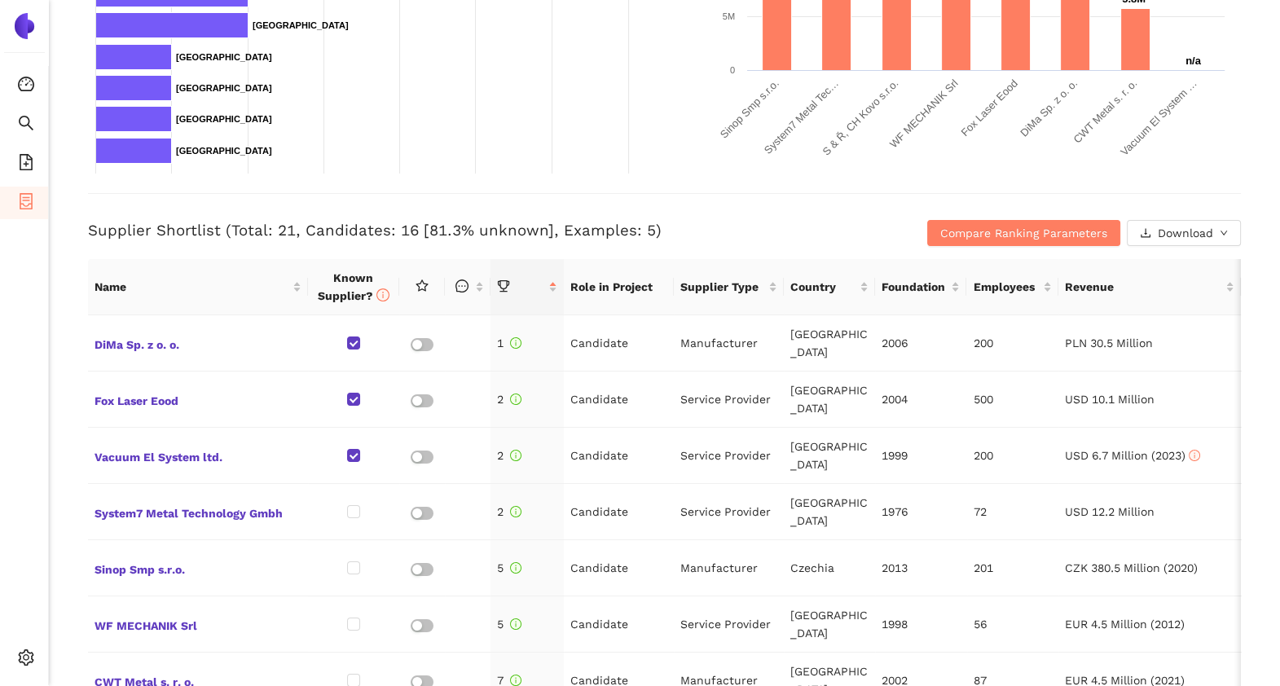
scroll to position [489, 0]
click at [8, 159] on li "eSourcing Templates" at bounding box center [24, 163] width 48 height 33
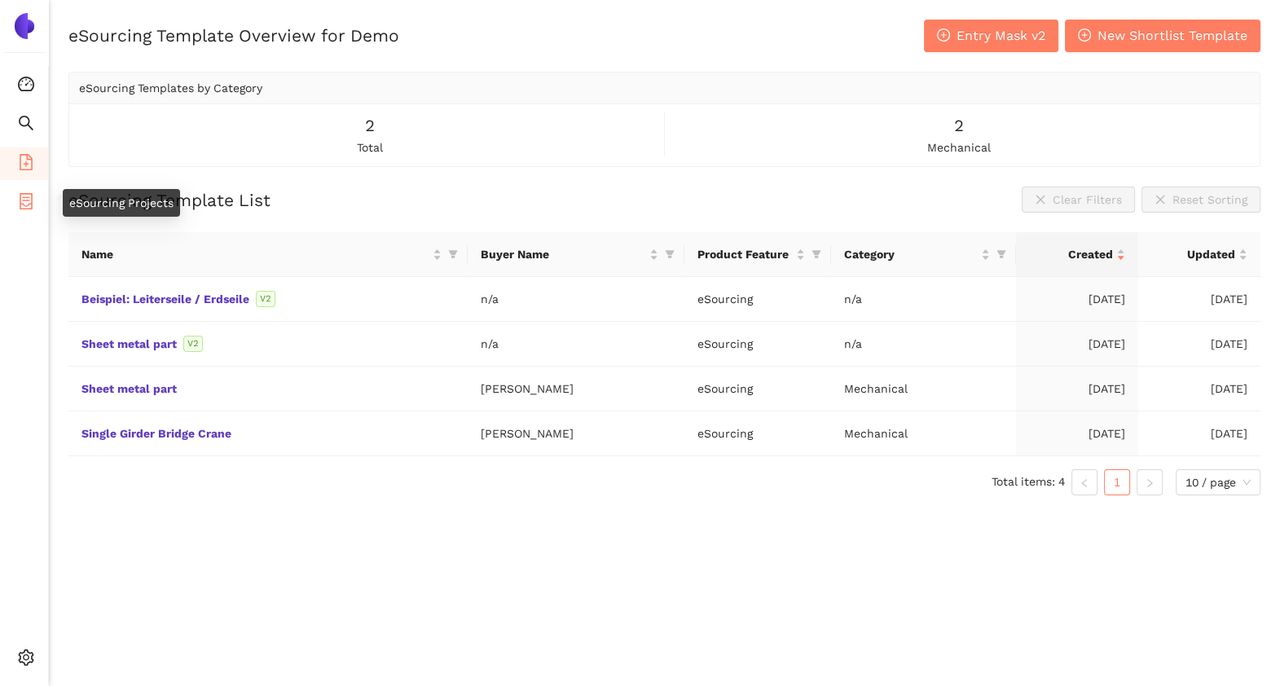
click at [26, 199] on icon "container" at bounding box center [26, 201] width 16 height 16
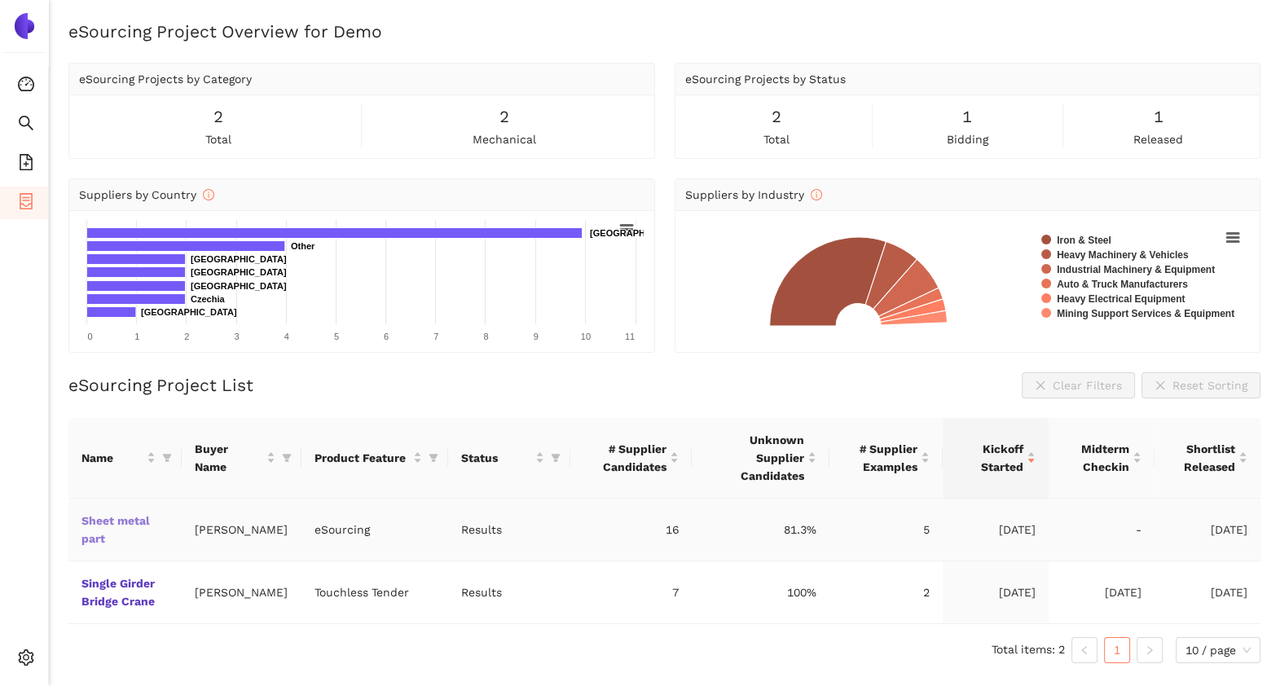
click at [0, 0] on link "Sheet metal part" at bounding box center [0, 0] width 0 height 0
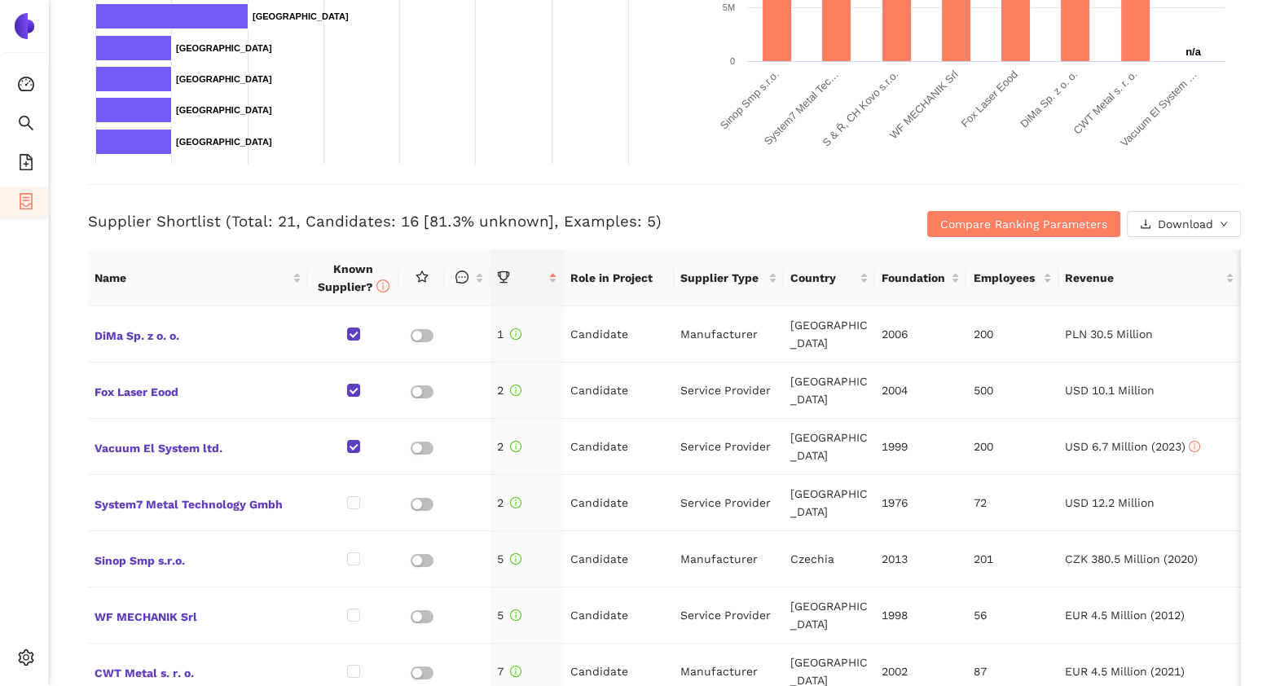
scroll to position [468, 0]
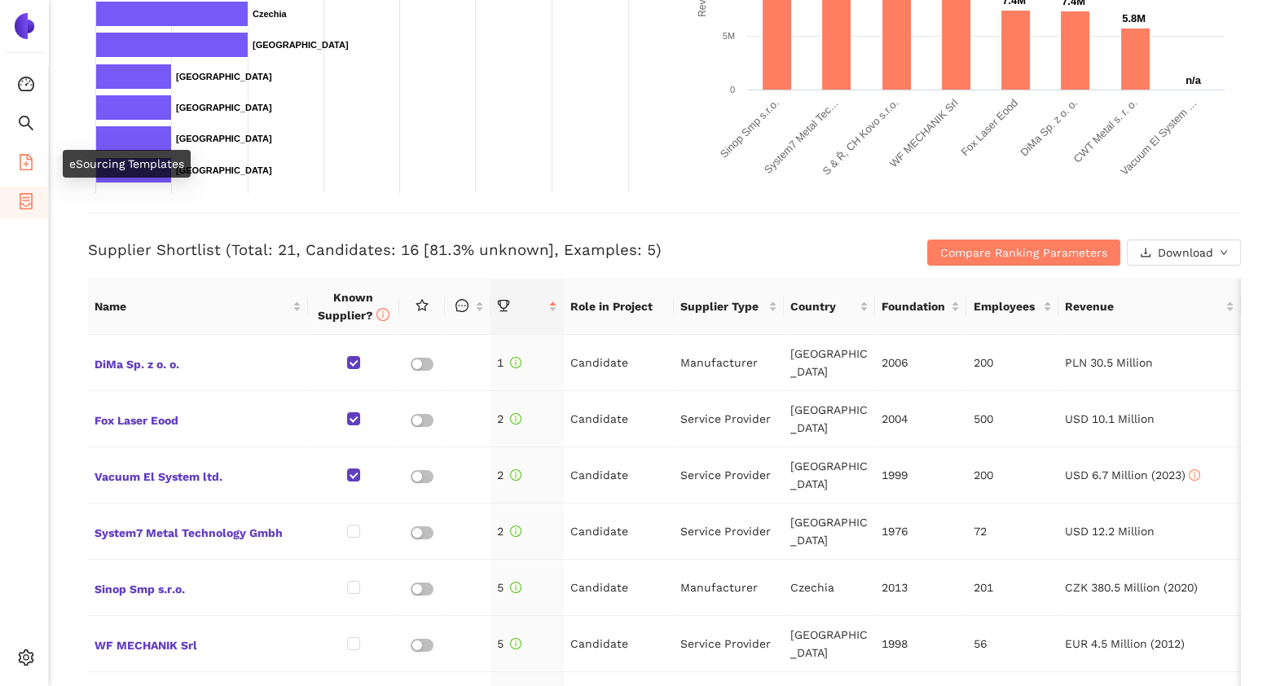
click at [42, 155] on span "eSourcing Templates" at bounding box center [99, 163] width 115 height 33
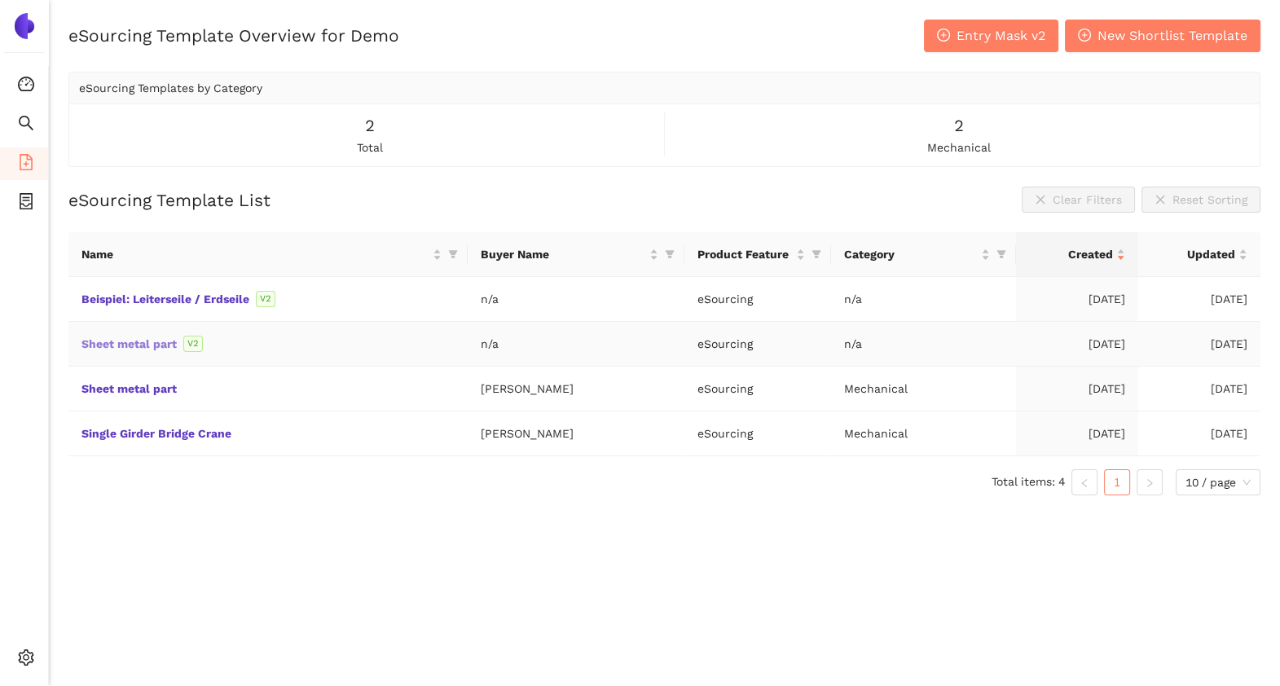
click at [0, 0] on link "Sheet metal part" at bounding box center [0, 0] width 0 height 0
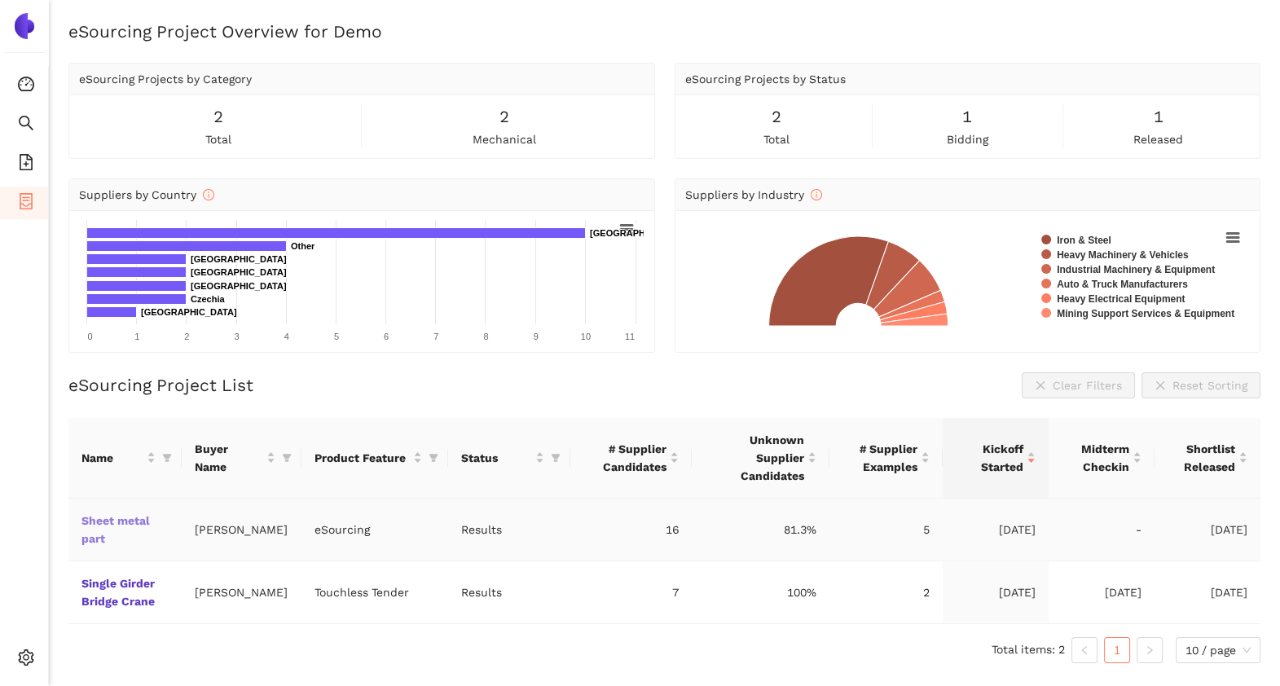
click at [0, 0] on link "Sheet metal part" at bounding box center [0, 0] width 0 height 0
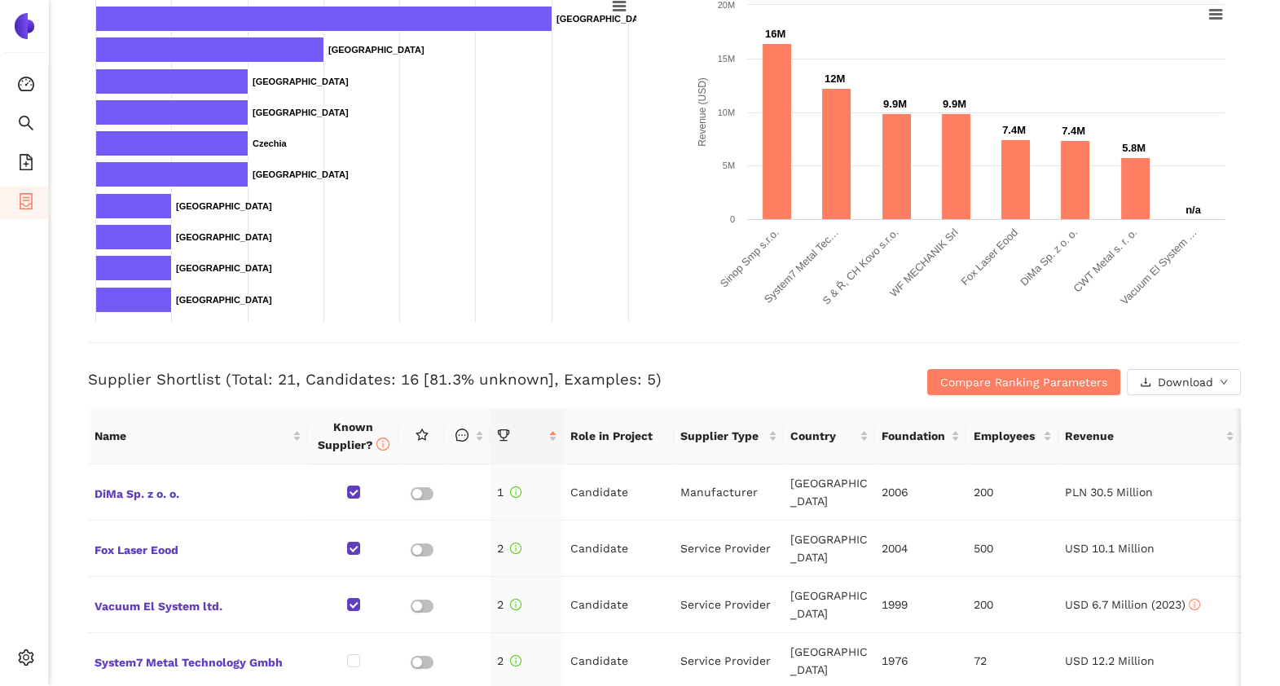
scroll to position [582, 0]
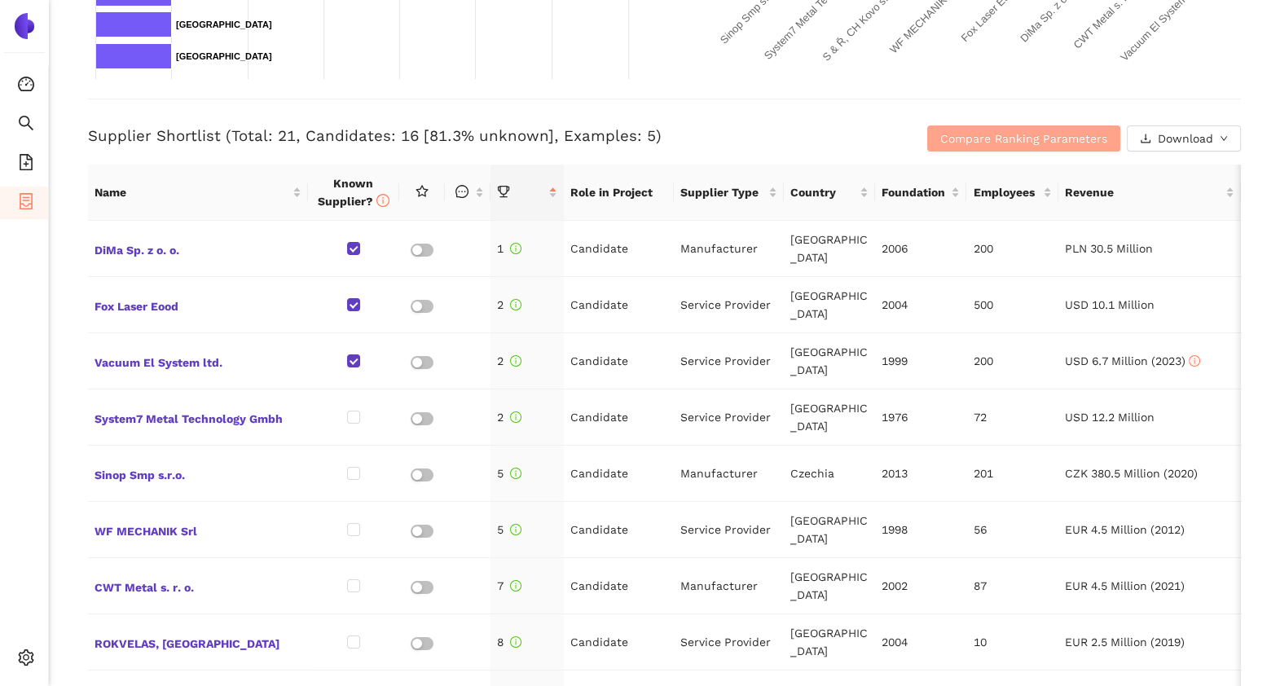
click at [940, 140] on span "Compare Ranking Parameters" at bounding box center [1023, 139] width 167 height 18
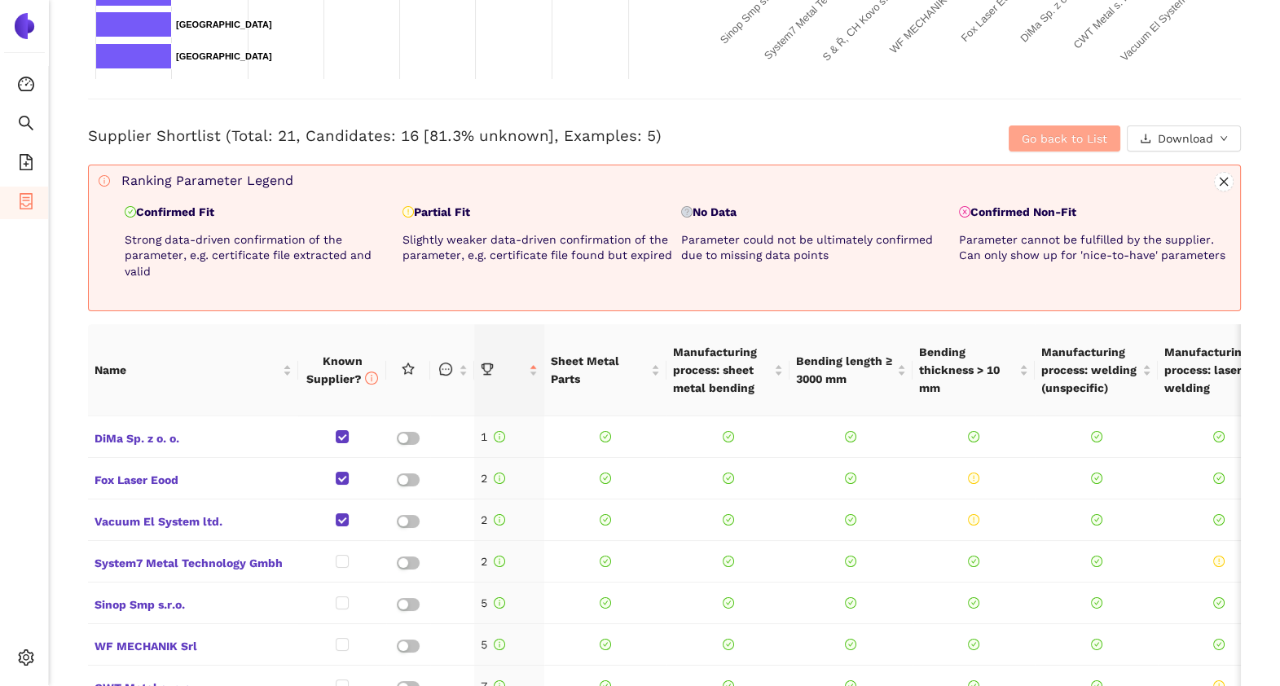
scroll to position [626, 0]
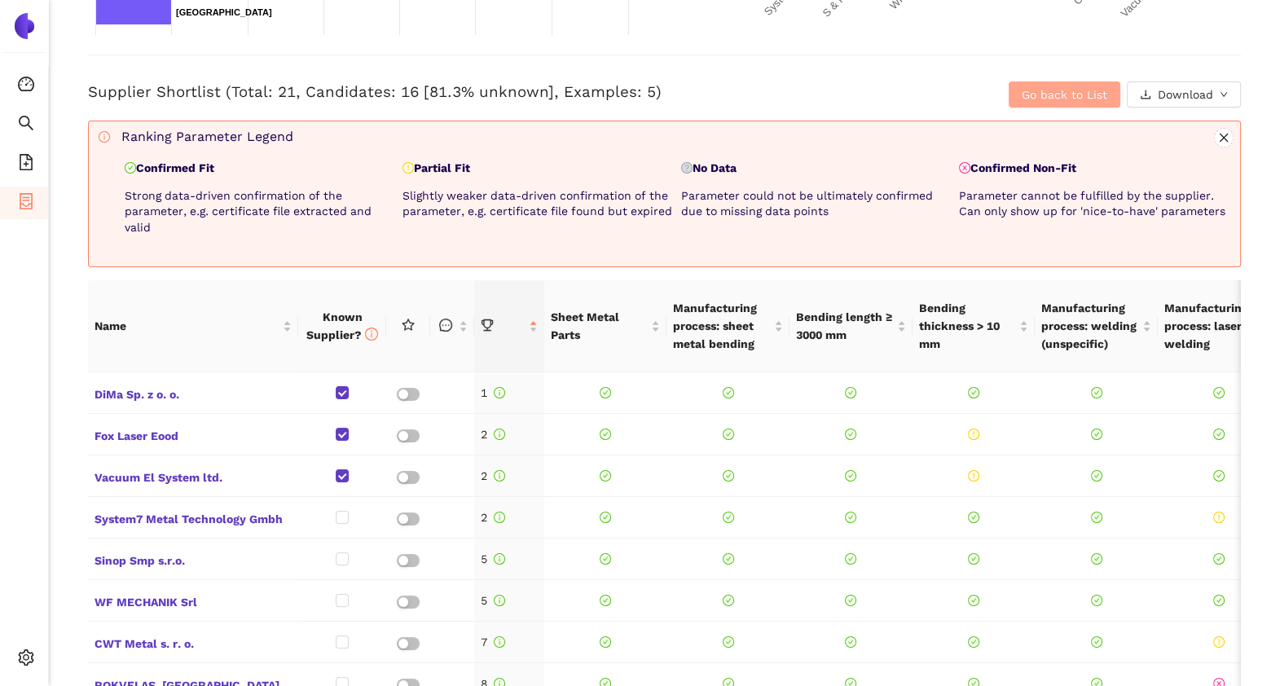
click at [1022, 90] on span "Go back to List" at bounding box center [1065, 95] width 86 height 18
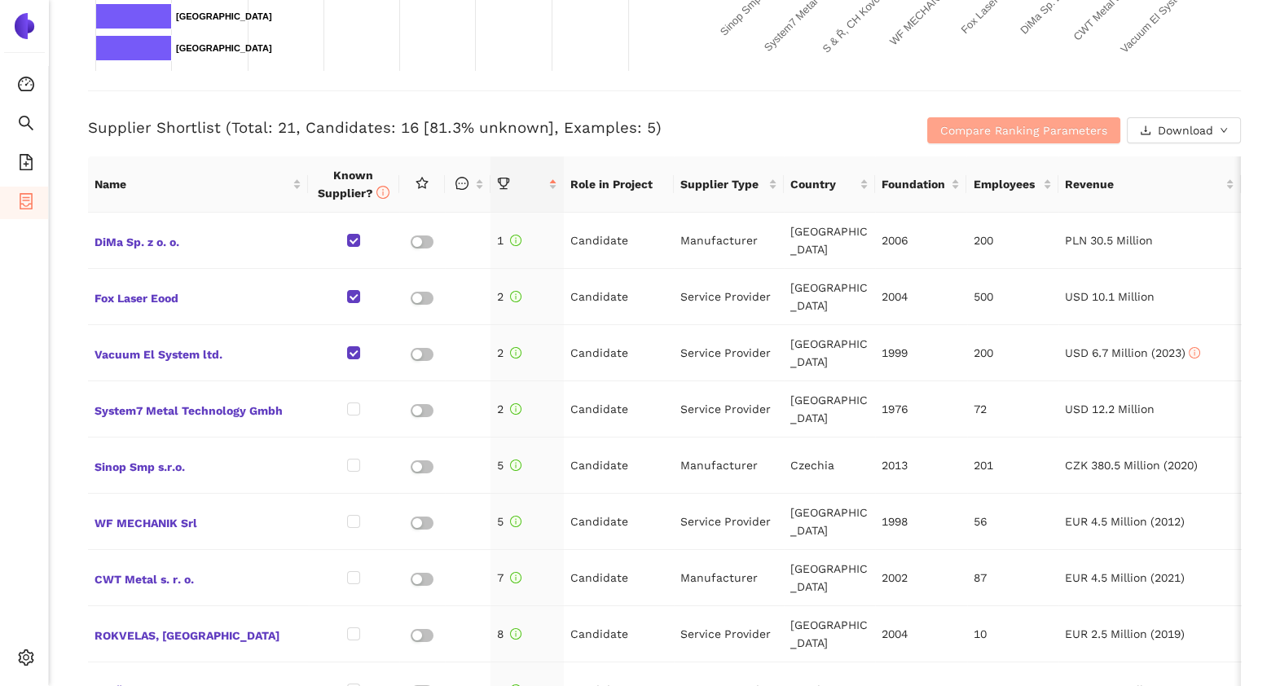
scroll to position [590, 0]
click at [448, 130] on h3 "Supplier Shortlist (Total: 21, Candidates: 16 [81.3% unknown], Examples: 5)" at bounding box center [472, 128] width 768 height 21
click at [570, 128] on h3 "Supplier Shortlist (Total: 21, Candidates: 16 [81.3% unknown], Examples: 5)" at bounding box center [472, 128] width 768 height 21
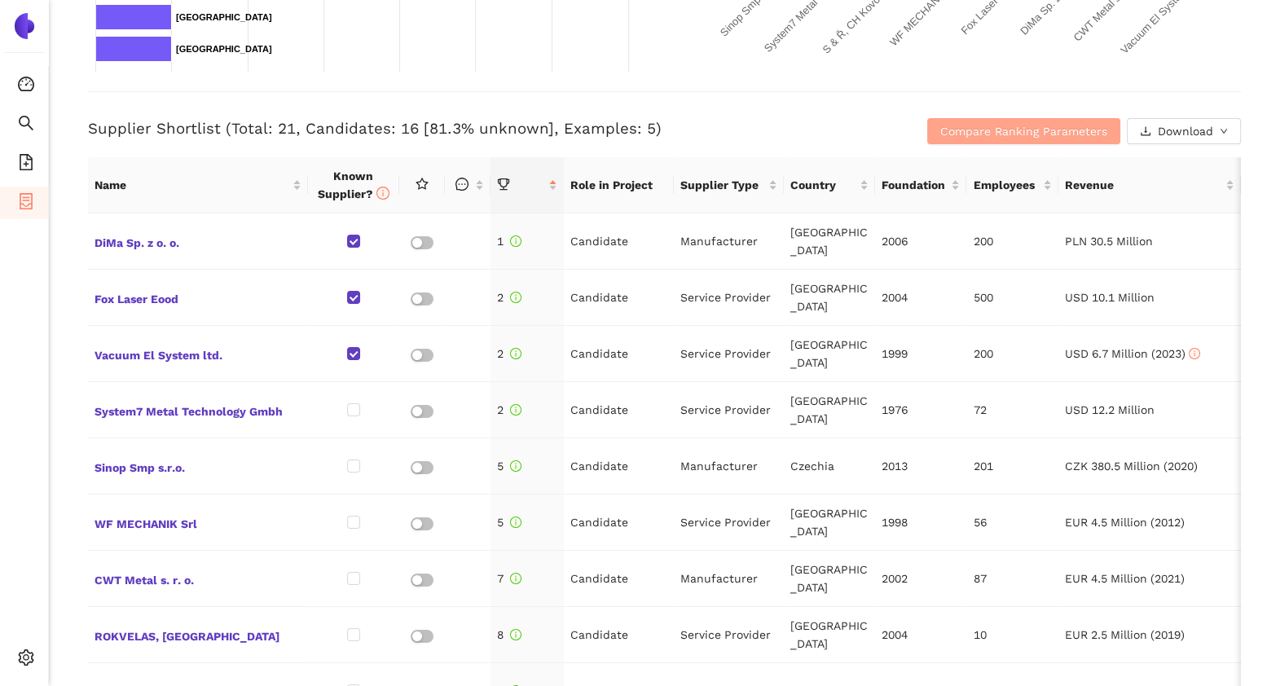
click at [1028, 126] on span "Compare Ranking Parameters" at bounding box center [1023, 131] width 167 height 18
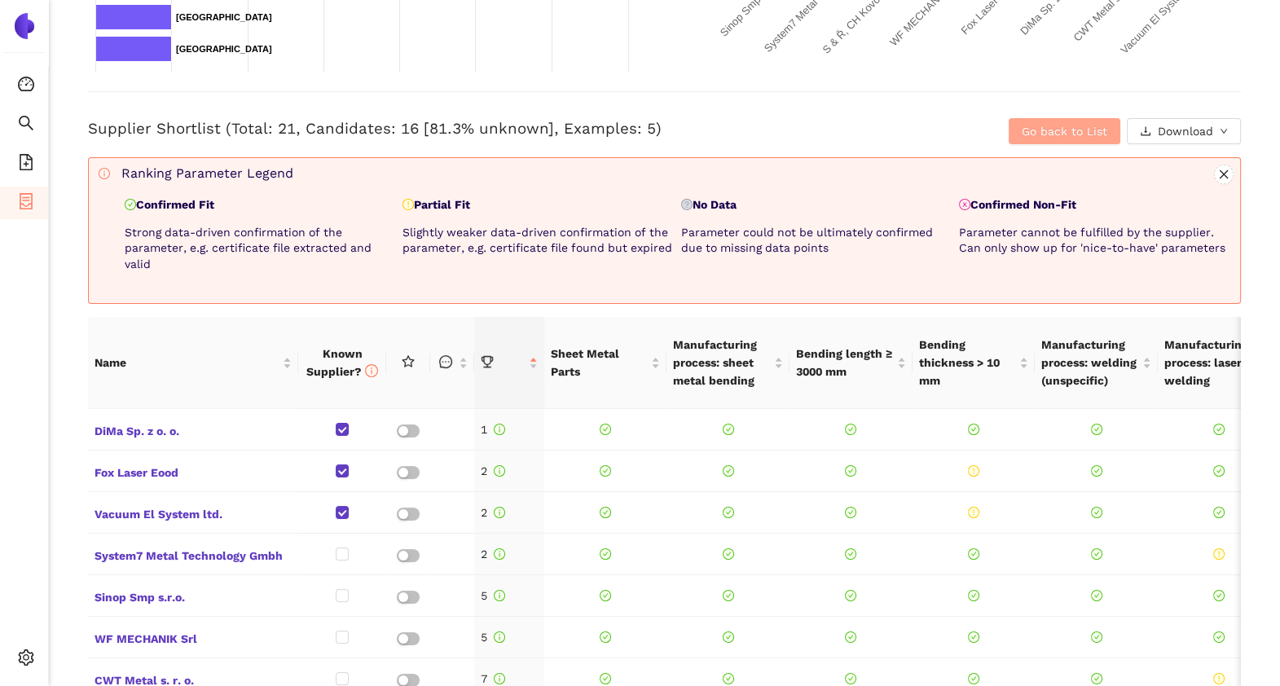
click at [1026, 130] on span "Go back to List" at bounding box center [1065, 131] width 86 height 18
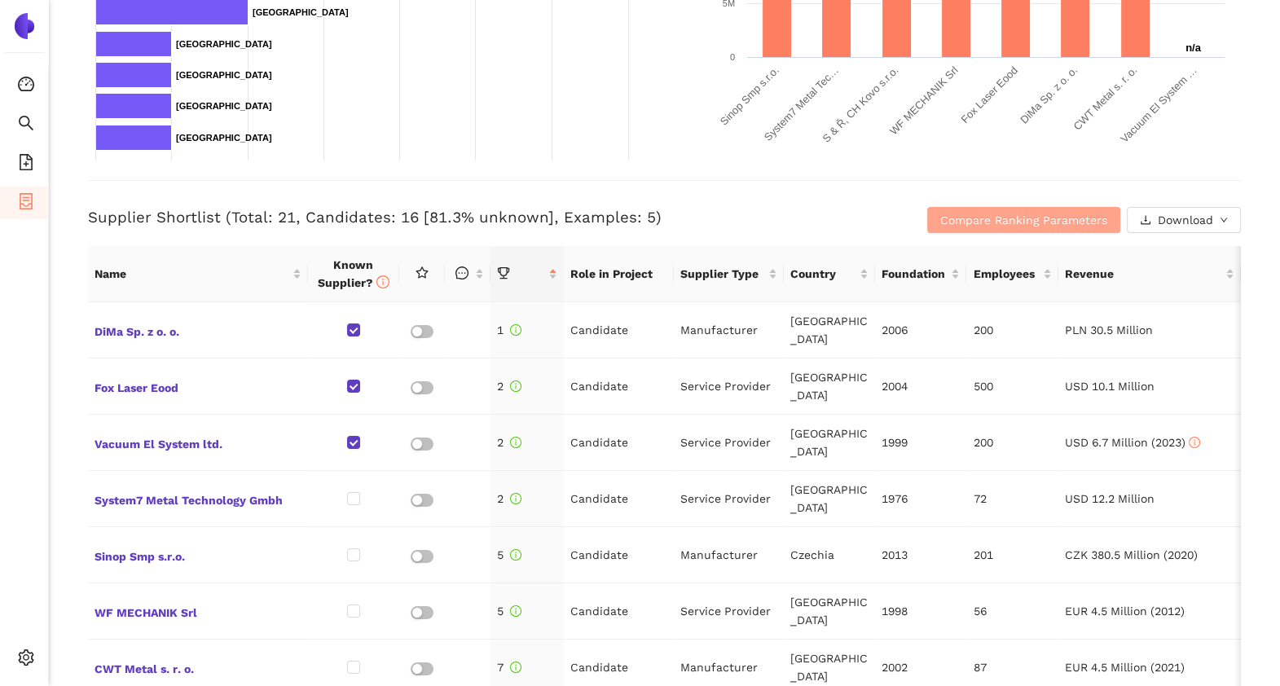
scroll to position [500, 0]
